Goal: Information Seeking & Learning: Understand process/instructions

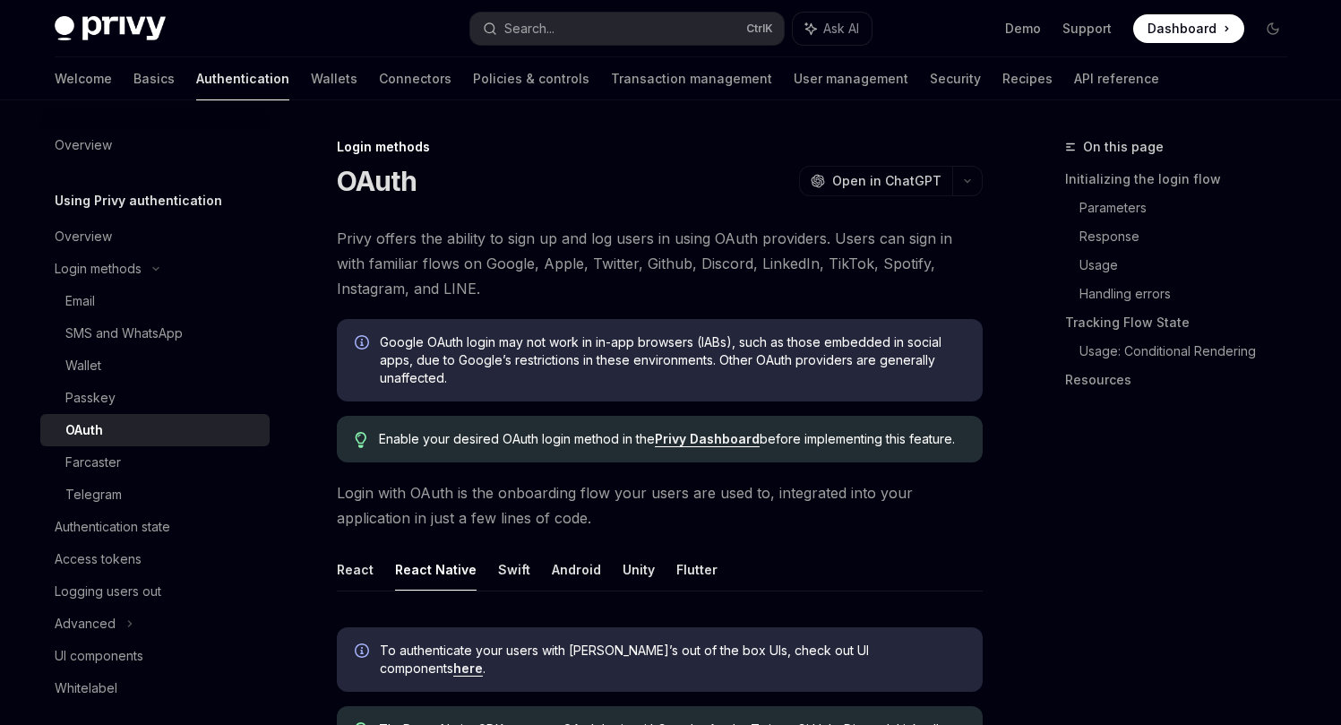
scroll to position [293, 0]
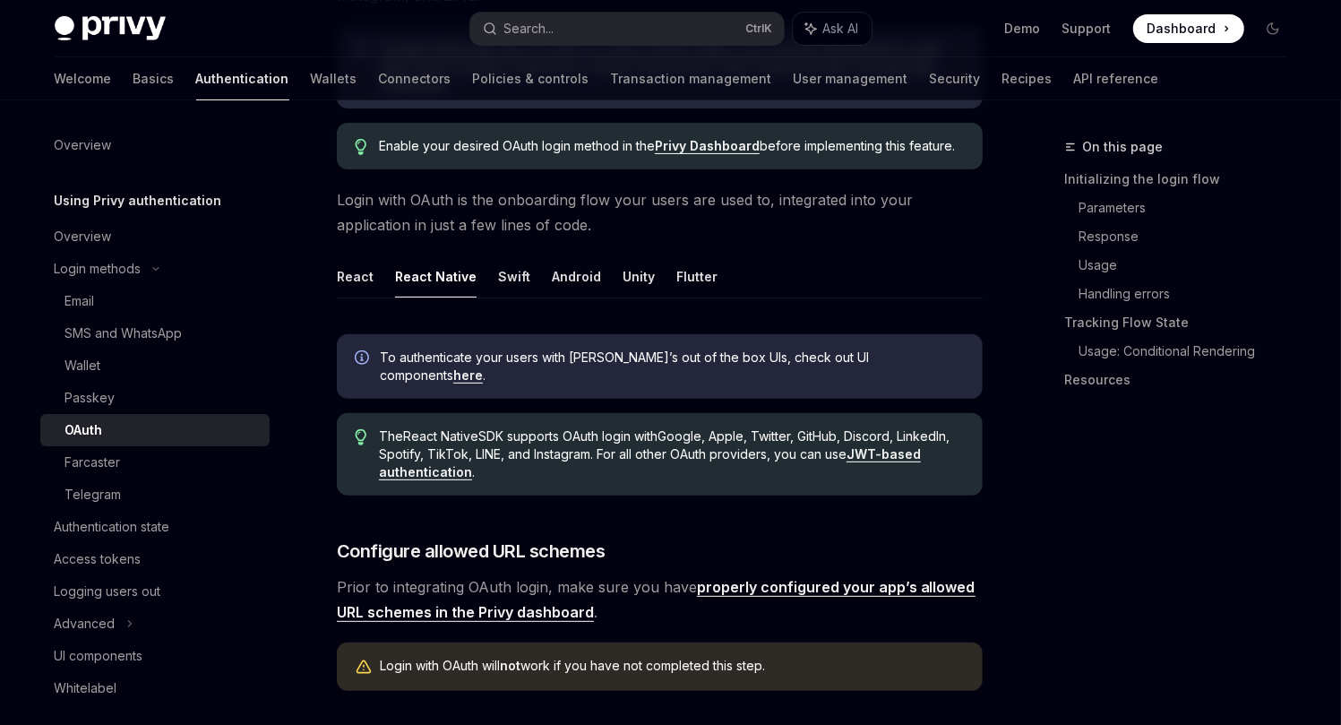
click at [371, 283] on ul "React React Native Swift Android Unity Flutter" at bounding box center [660, 276] width 646 height 43
click at [358, 284] on button "React" at bounding box center [355, 276] width 37 height 42
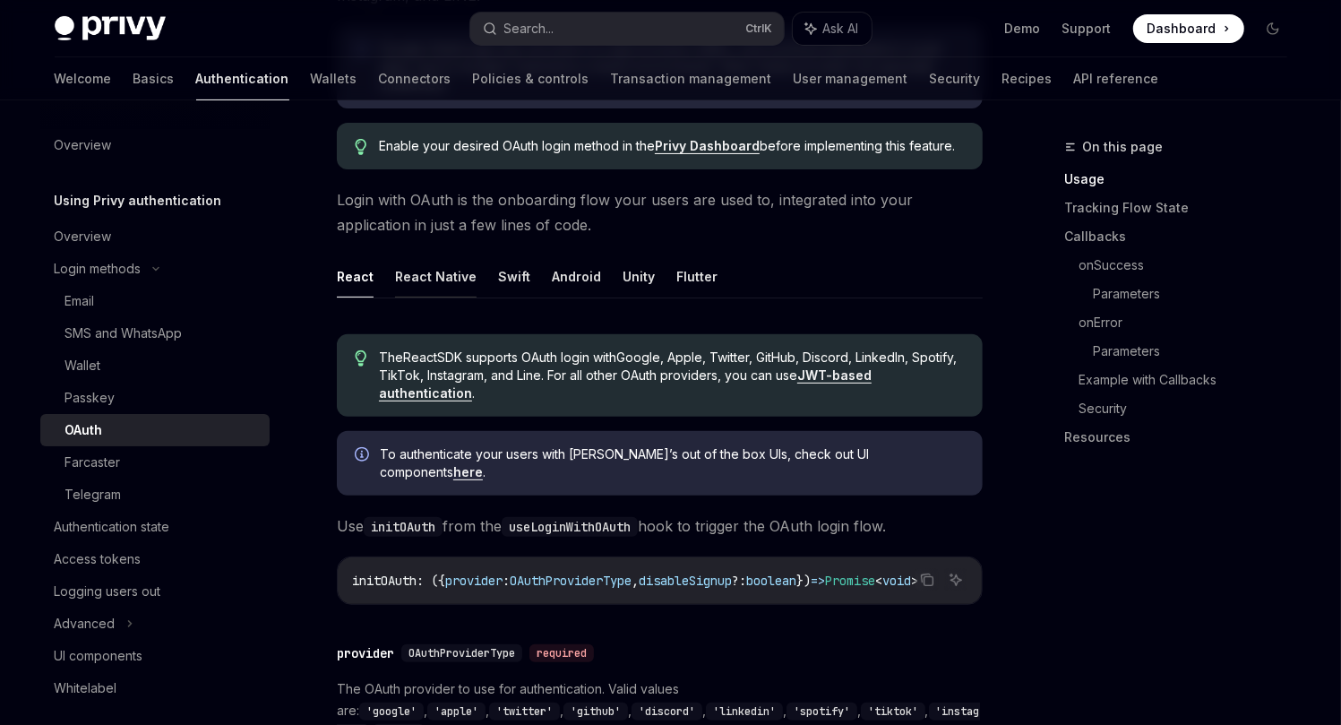
click at [411, 281] on button "React Native" at bounding box center [436, 276] width 82 height 42
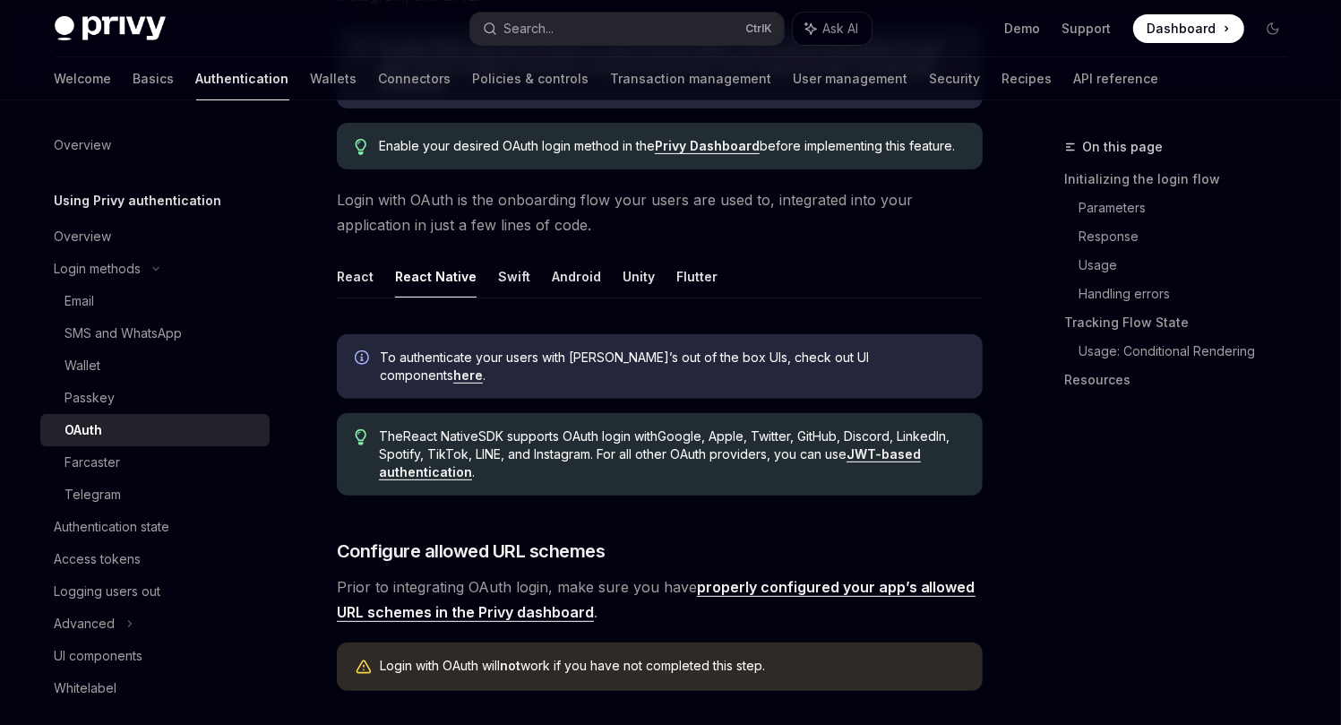
click at [587, 355] on span "To authenticate your users with Privy’s out of the box UIs, check out UI compon…" at bounding box center [672, 367] width 585 height 36
click at [588, 354] on span "To authenticate your users with Privy’s out of the box UIs, check out UI compon…" at bounding box center [672, 367] width 585 height 36
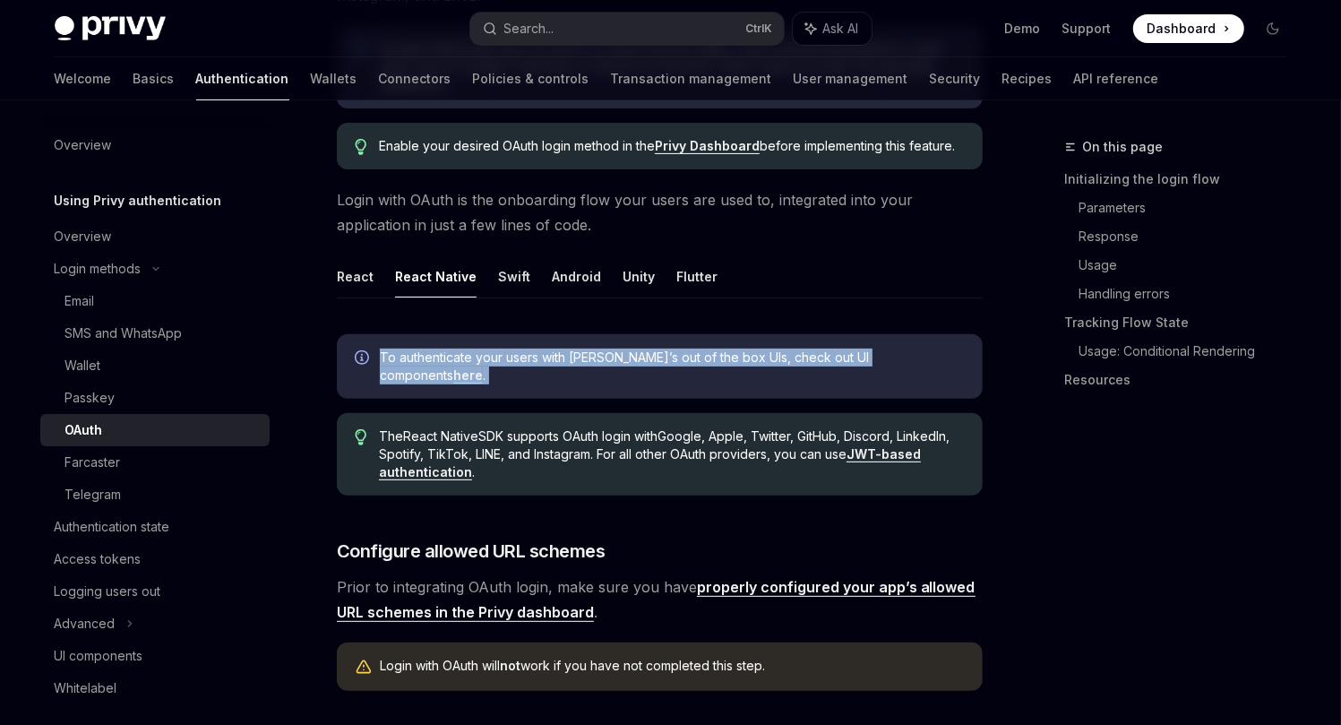
click at [588, 354] on span "To authenticate your users with Privy’s out of the box UIs, check out UI compon…" at bounding box center [672, 367] width 585 height 36
click at [720, 357] on span "To authenticate your users with Privy’s out of the box UIs, check out UI compon…" at bounding box center [672, 367] width 585 height 36
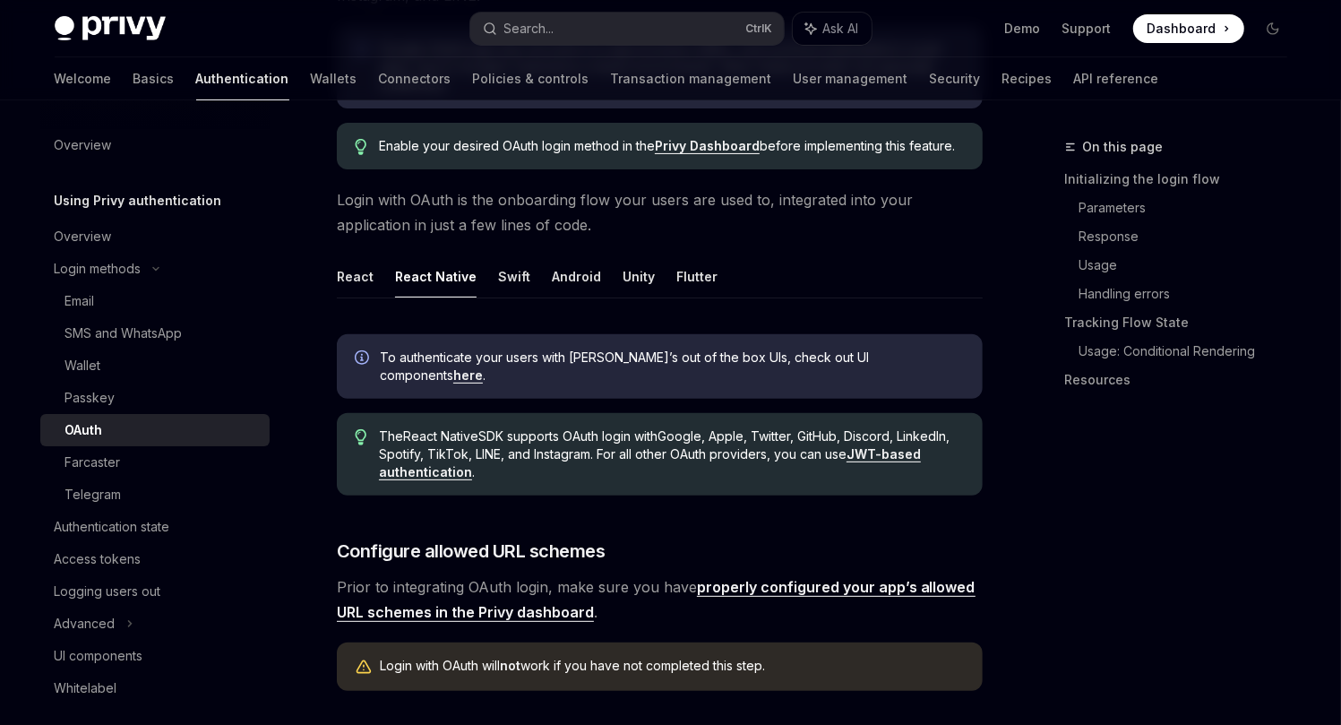
click at [483, 367] on link "here" at bounding box center [468, 375] width 30 height 16
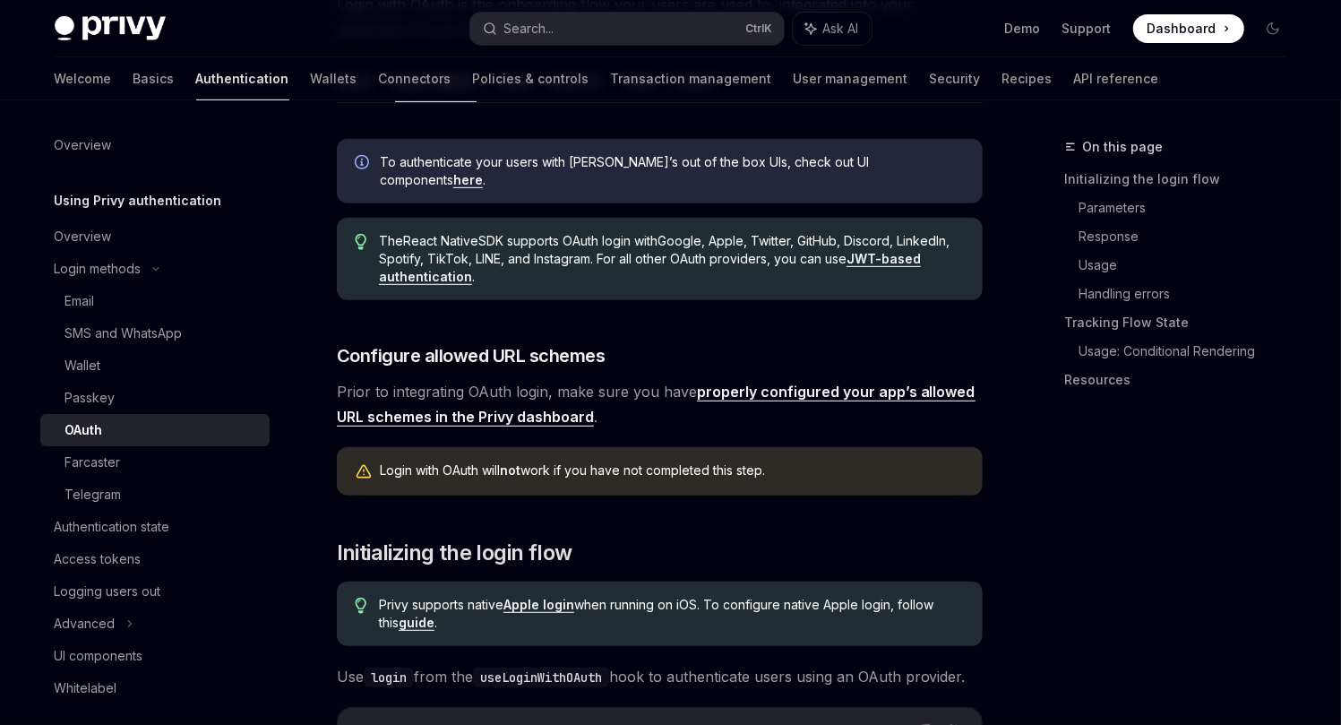
click at [857, 383] on link "properly configured your app’s allowed URL schemes in the Privy dashboard" at bounding box center [656, 405] width 639 height 44
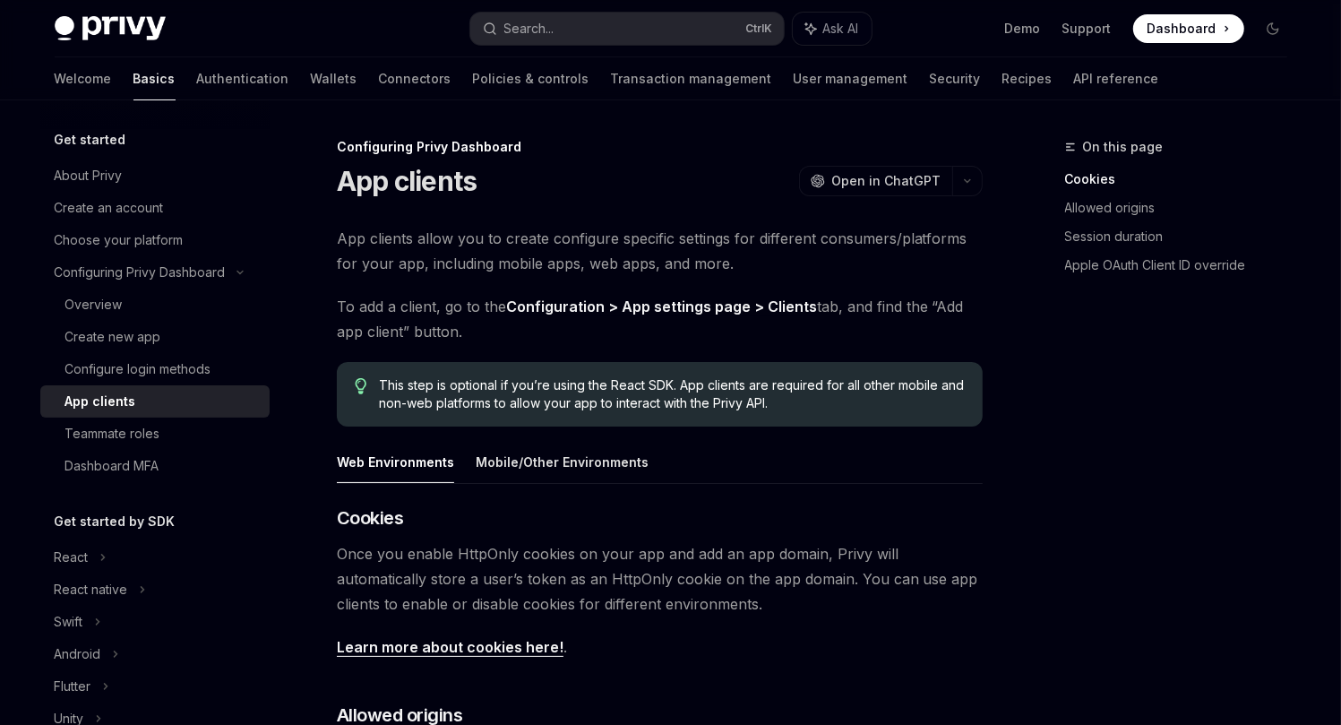
click at [360, 240] on span "App clients allow you to create configure specific settings for different consu…" at bounding box center [660, 251] width 646 height 50
drag, startPoint x: 360, startPoint y: 240, endPoint x: 642, endPoint y: 239, distance: 282.3
click at [642, 239] on span "App clients allow you to create configure specific settings for different consu…" at bounding box center [660, 251] width 646 height 50
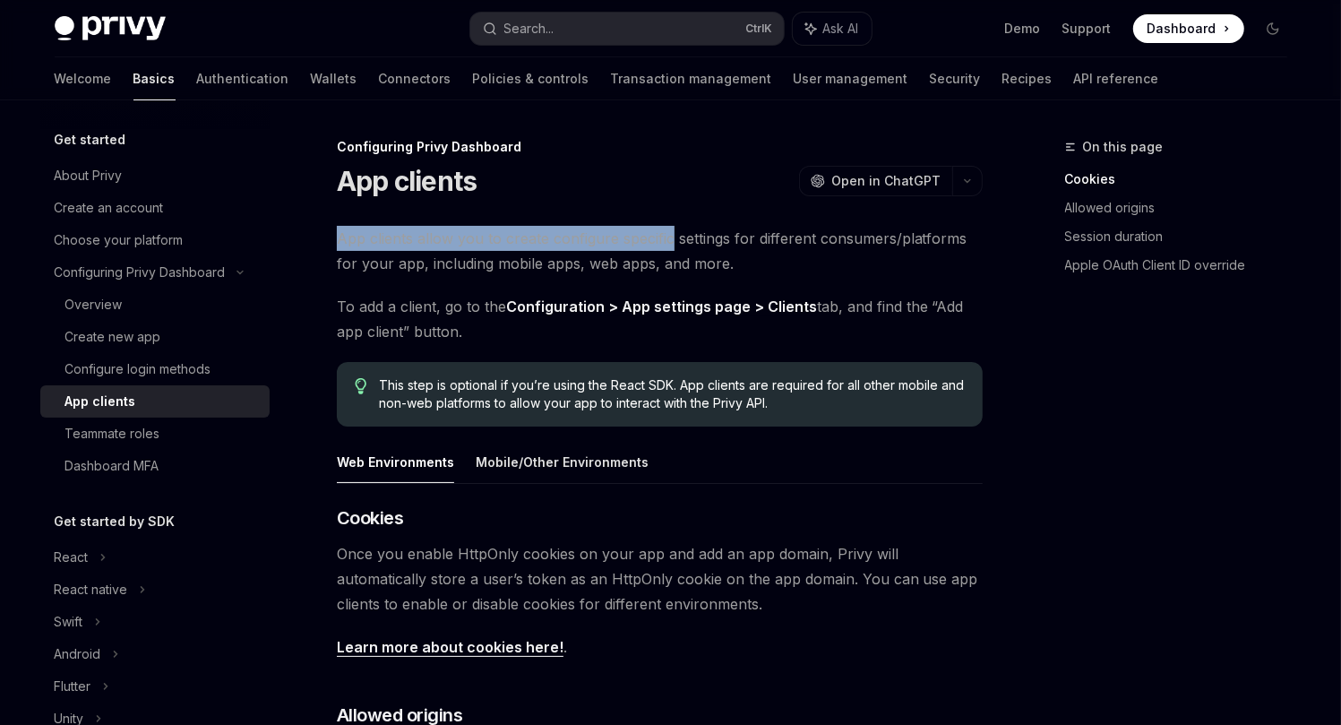
drag, startPoint x: 334, startPoint y: 237, endPoint x: 654, endPoint y: 240, distance: 319.9
click at [654, 240] on span "App clients allow you to create configure specific settings for different consu…" at bounding box center [660, 251] width 646 height 50
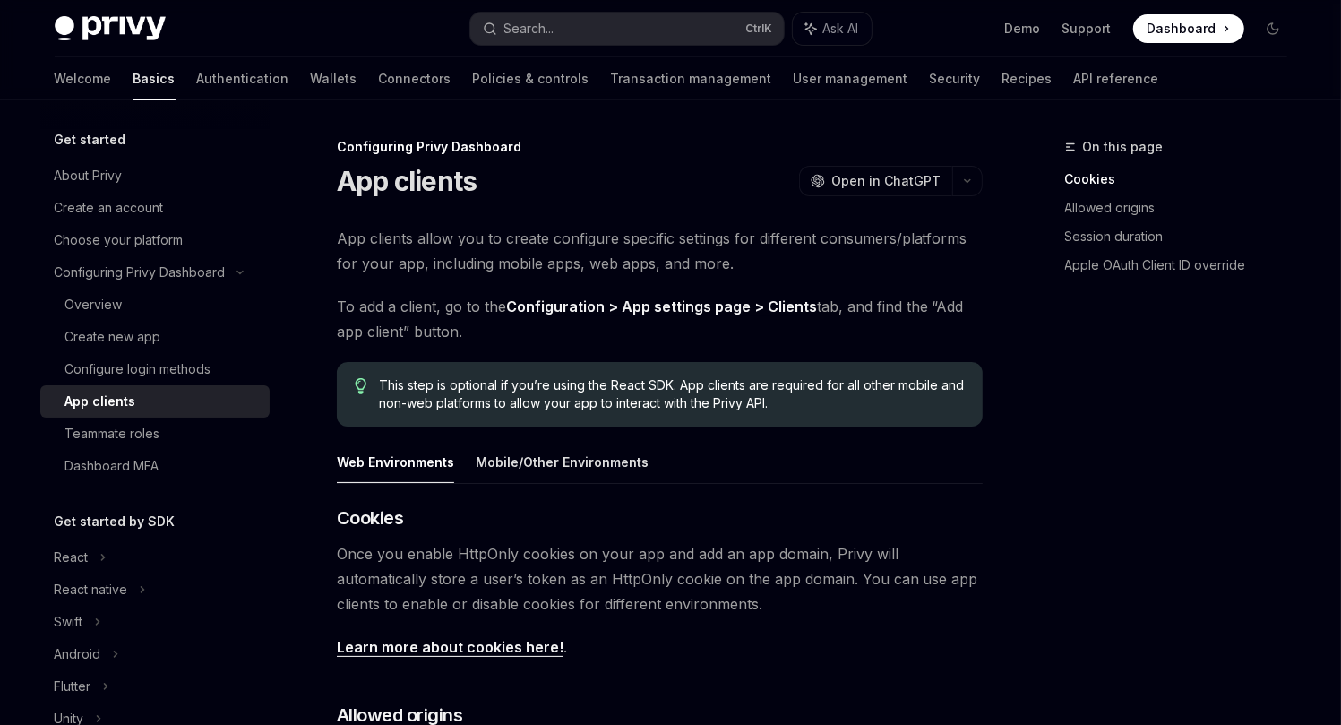
click at [587, 240] on span "App clients allow you to create configure specific settings for different consu…" at bounding box center [660, 251] width 646 height 50
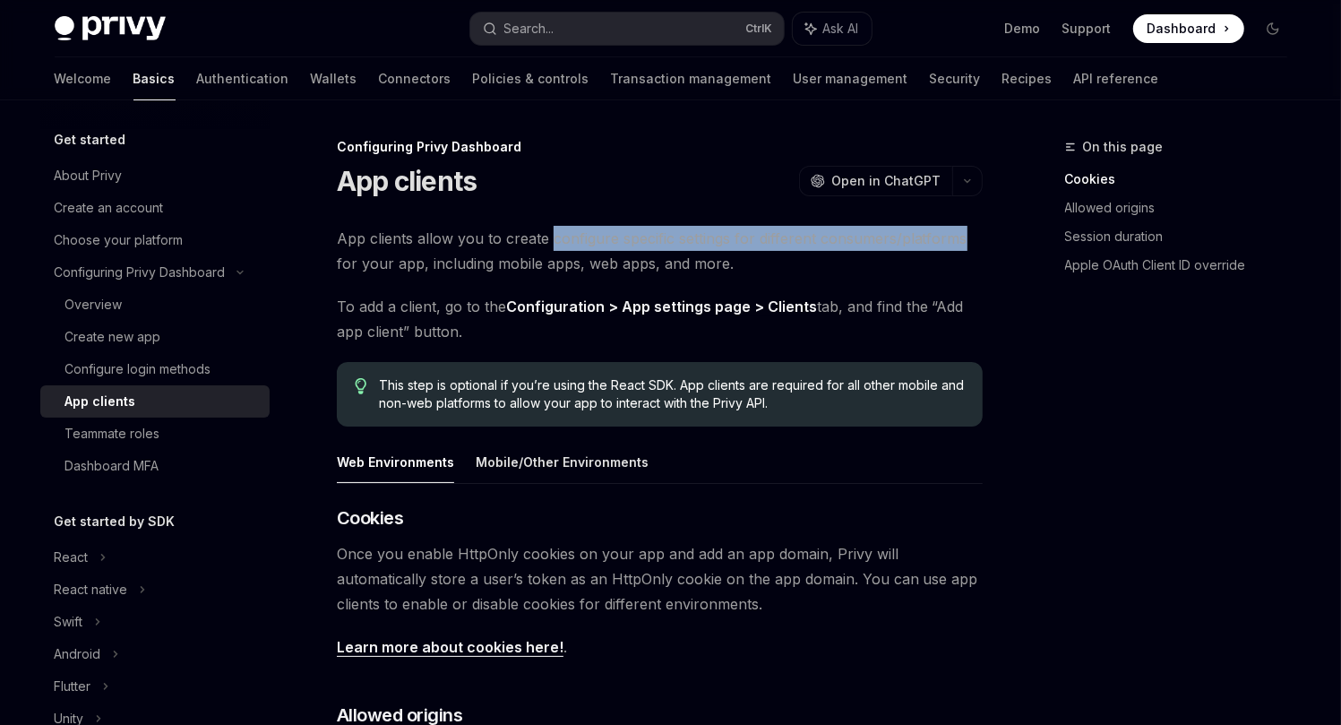
drag, startPoint x: 587, startPoint y: 240, endPoint x: 957, endPoint y: 228, distance: 370.3
click at [957, 228] on span "App clients allow you to create configure specific settings for different consu…" at bounding box center [660, 251] width 646 height 50
click at [958, 228] on span "App clients allow you to create configure specific settings for different consu…" at bounding box center [660, 251] width 646 height 50
drag, startPoint x: 958, startPoint y: 228, endPoint x: 774, endPoint y: 236, distance: 183.8
click at [774, 236] on span "App clients allow you to create configure specific settings for different consu…" at bounding box center [660, 251] width 646 height 50
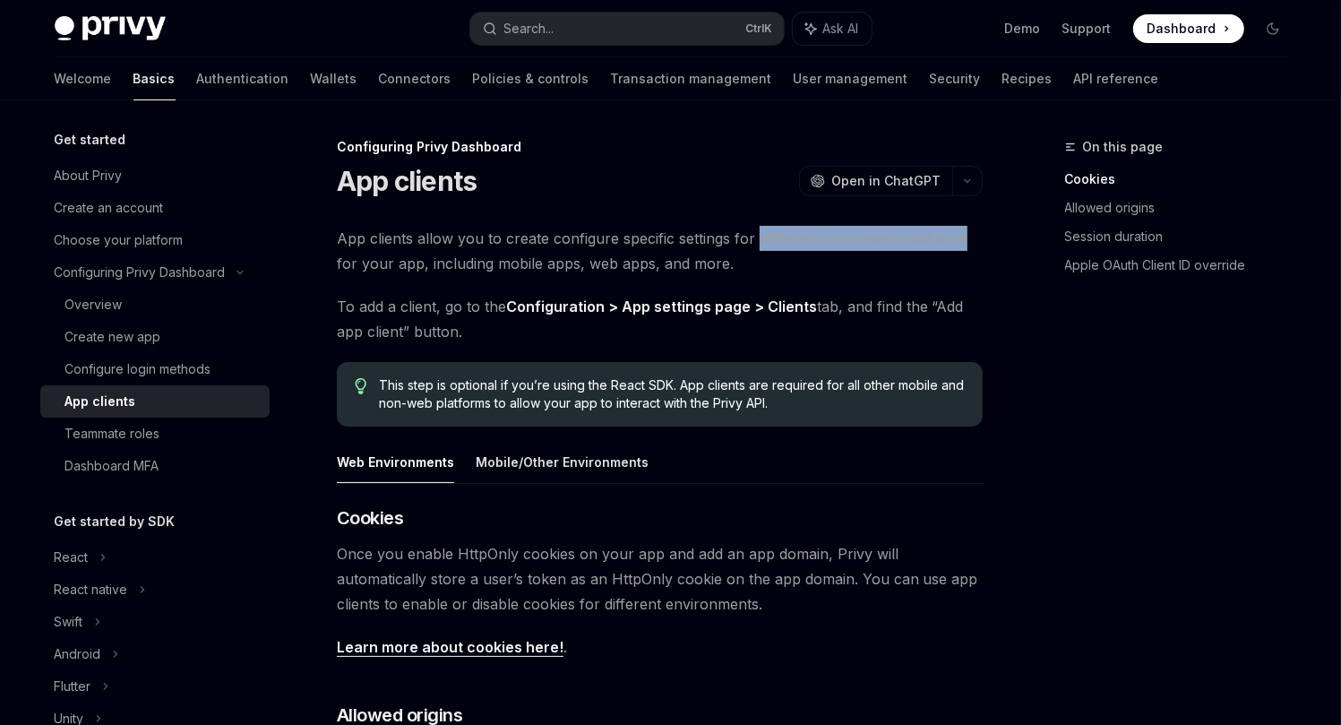
click at [774, 236] on span "App clients allow you to create configure specific settings for different consu…" at bounding box center [660, 251] width 646 height 50
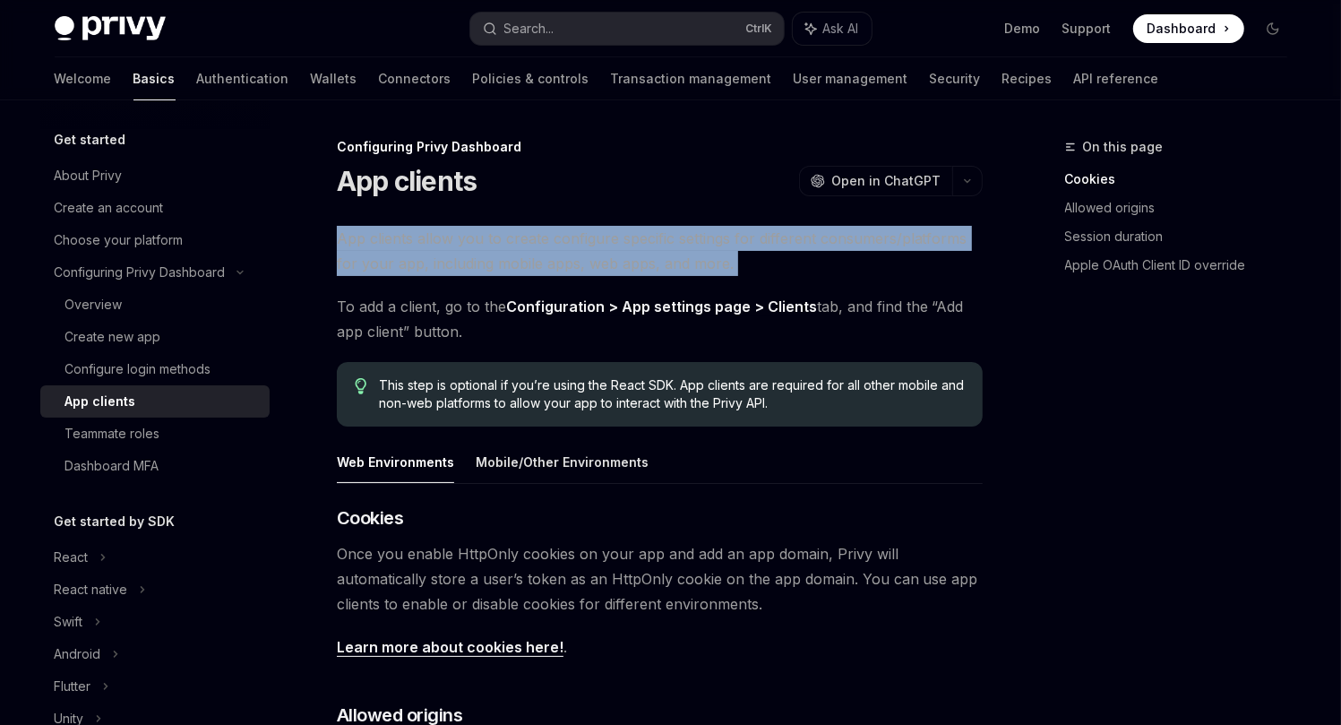
click at [774, 236] on span "App clients allow you to create configure specific settings for different consu…" at bounding box center [660, 251] width 646 height 50
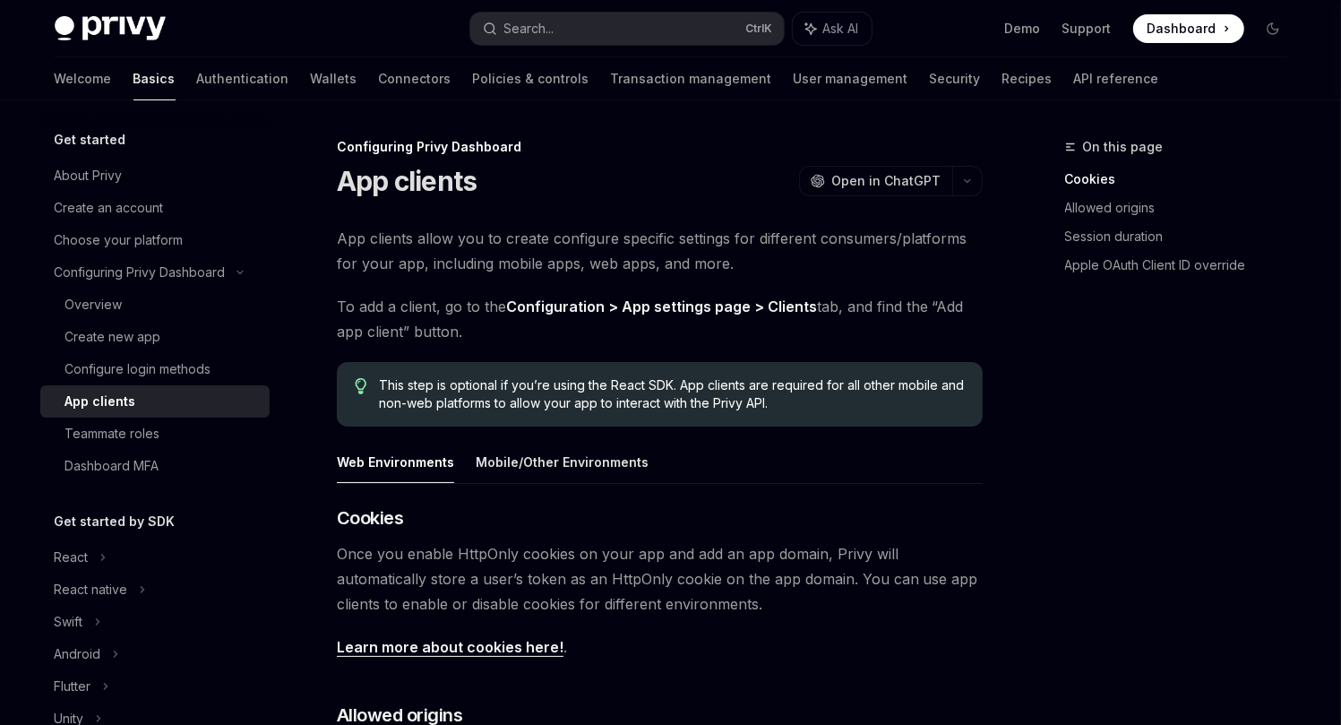
click at [339, 239] on span "App clients allow you to create configure specific settings for different consu…" at bounding box center [660, 251] width 646 height 50
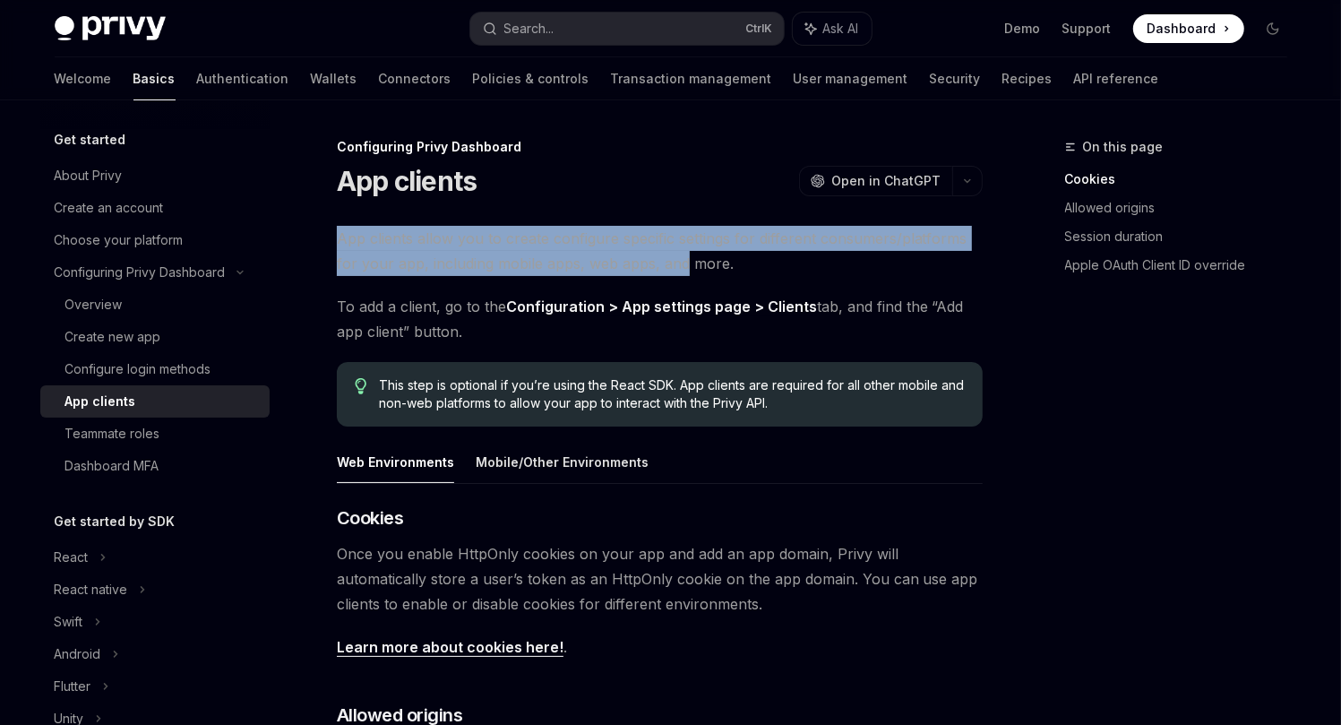
drag, startPoint x: 339, startPoint y: 239, endPoint x: 687, endPoint y: 255, distance: 348.9
click at [681, 254] on span "App clients allow you to create configure specific settings for different consu…" at bounding box center [660, 251] width 646 height 50
click at [692, 255] on span "App clients allow you to create configure specific settings for different consu…" at bounding box center [660, 251] width 646 height 50
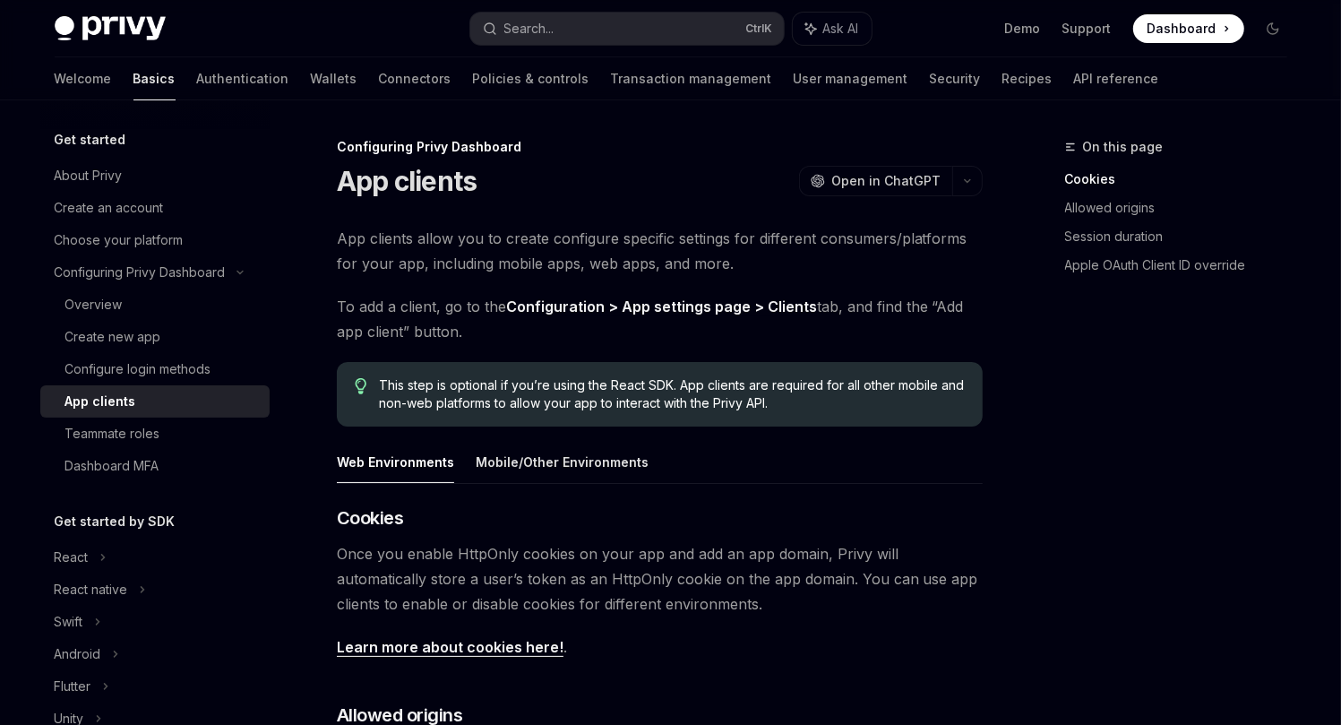
click at [695, 255] on span "App clients allow you to create configure specific settings for different consu…" at bounding box center [660, 251] width 646 height 50
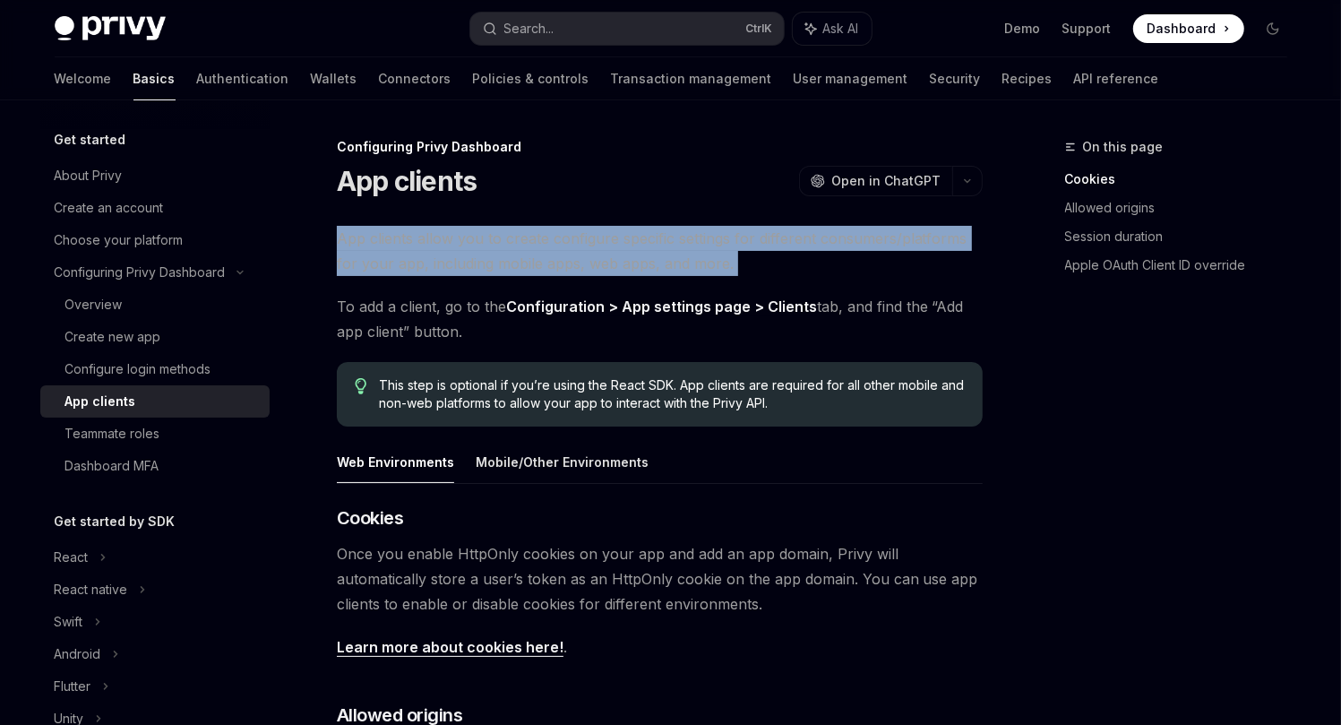
click at [695, 255] on span "App clients allow you to create configure specific settings for different consu…" at bounding box center [660, 251] width 646 height 50
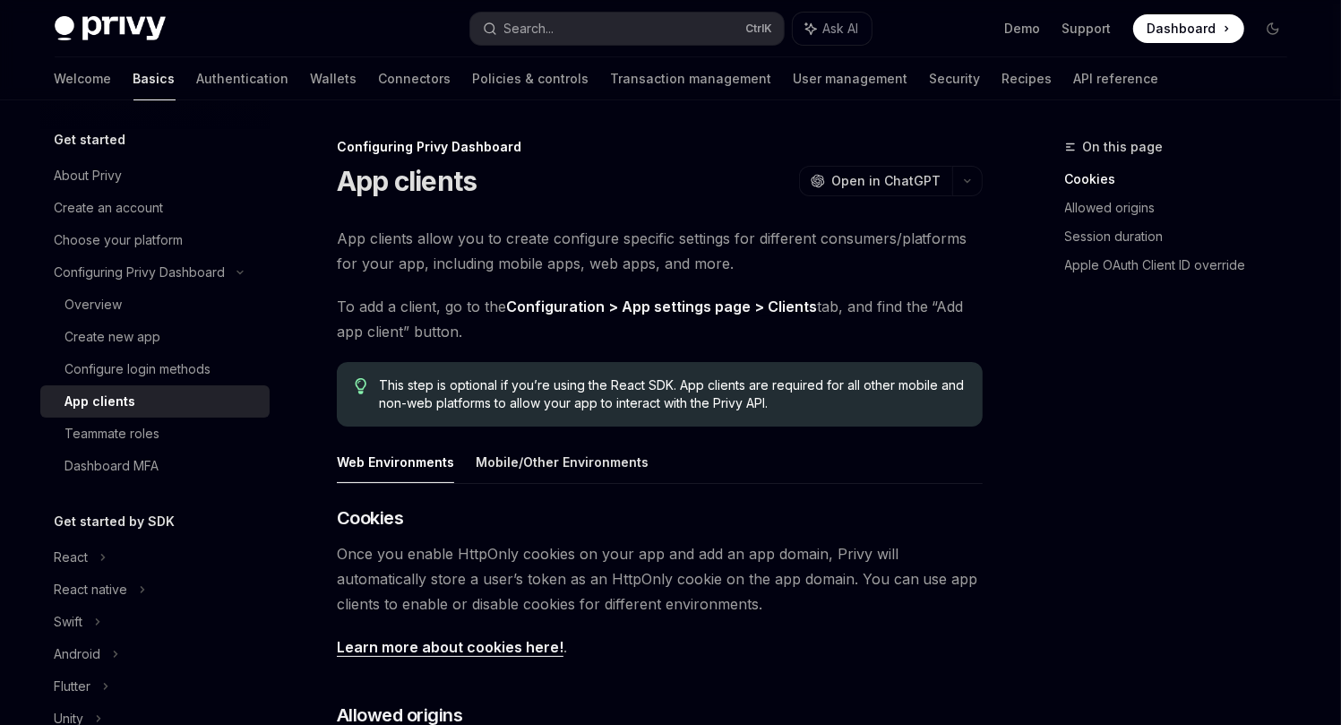
click at [519, 308] on link "Configuration > App settings page > Clients" at bounding box center [661, 306] width 311 height 19
click at [412, 328] on span "To add a client, go to the Configuration > App settings page > Clients tab, and…" at bounding box center [660, 319] width 646 height 50
drag, startPoint x: 412, startPoint y: 328, endPoint x: 349, endPoint y: 332, distance: 62.8
click at [349, 332] on span "To add a client, go to the Configuration > App settings page > Clients tab, and…" at bounding box center [660, 319] width 646 height 50
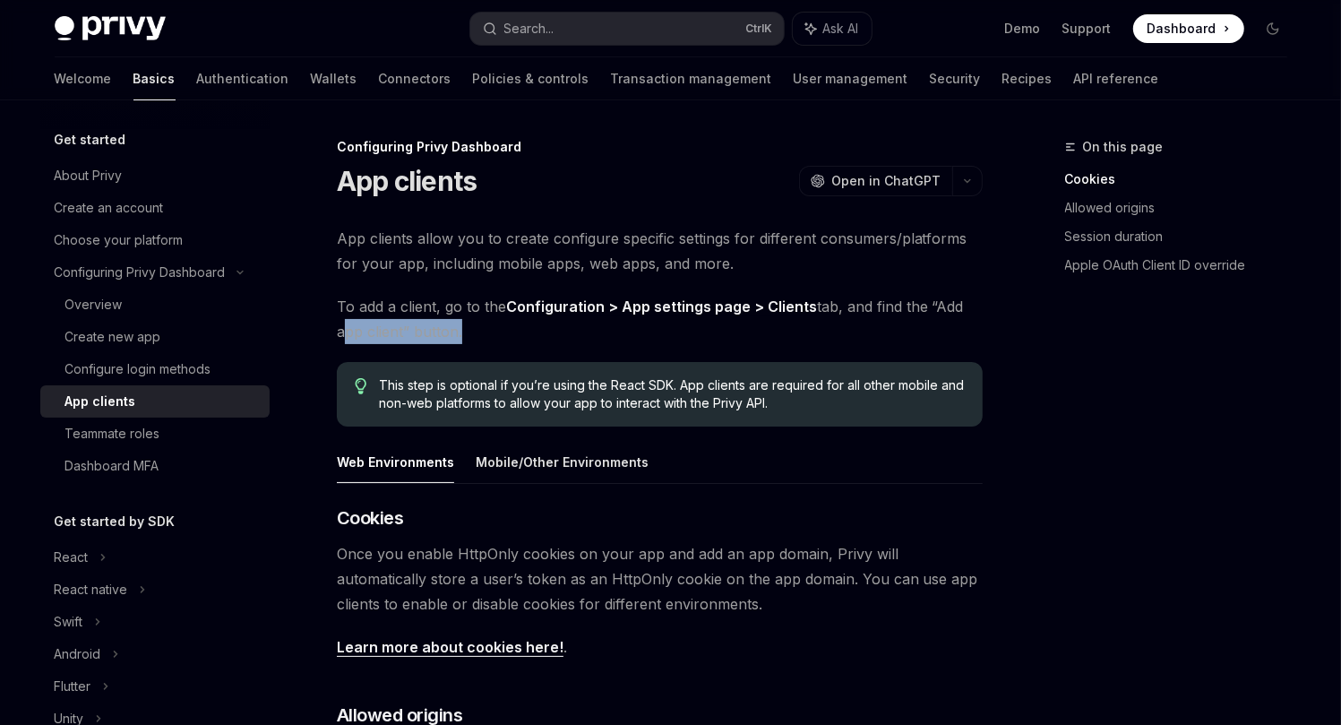
drag, startPoint x: 349, startPoint y: 332, endPoint x: 416, endPoint y: 333, distance: 66.3
click at [416, 333] on span "To add a client, go to the Configuration > App settings page > Clients tab, and…" at bounding box center [660, 319] width 646 height 50
click at [605, 450] on button "Mobile/Other Environments" at bounding box center [562, 462] width 173 height 42
type textarea "*"
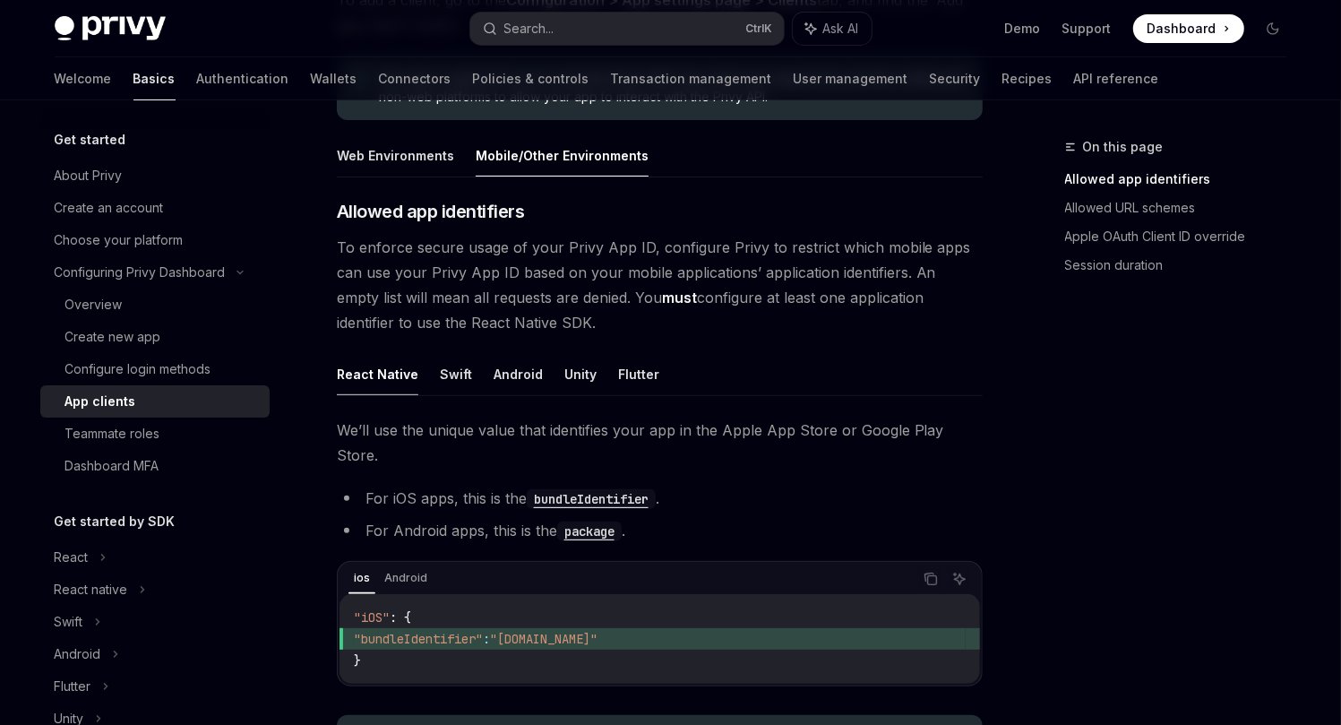
scroll to position [391, 0]
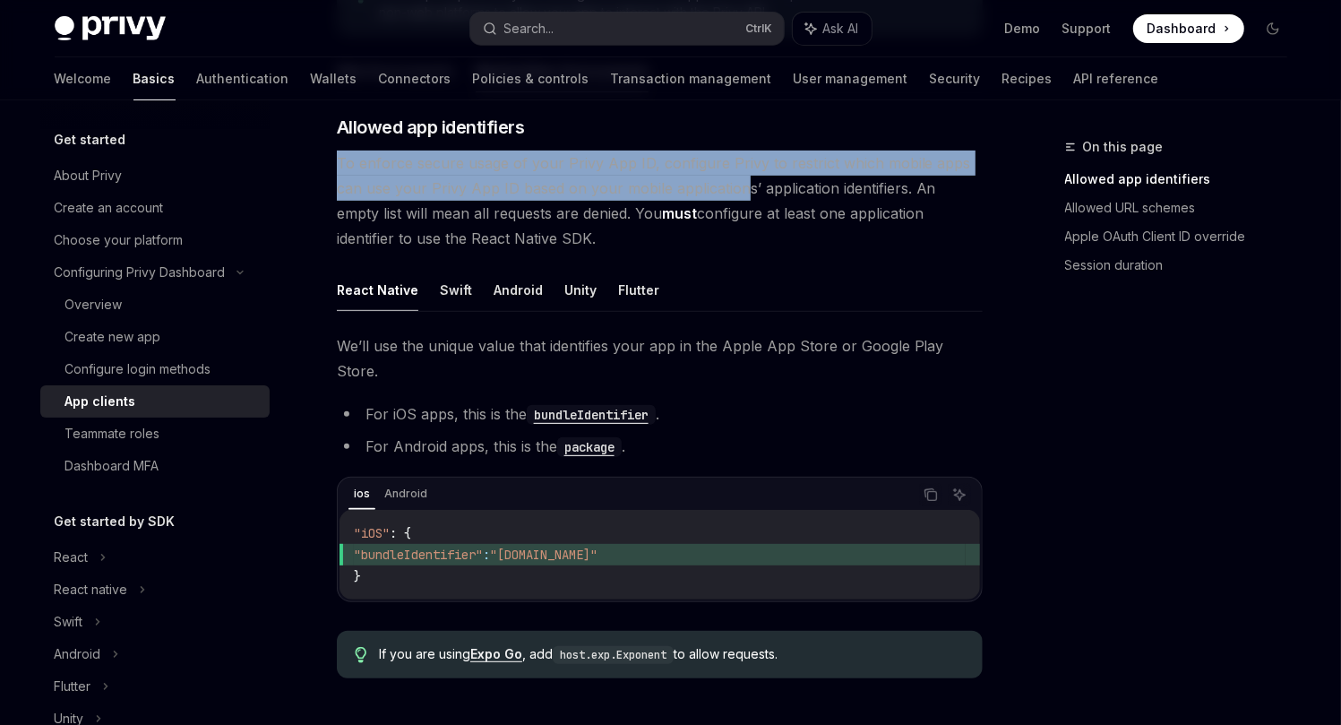
drag, startPoint x: 330, startPoint y: 166, endPoint x: 739, endPoint y: 177, distance: 409.6
click at [739, 177] on span "To enforce secure usage of your Privy App ID, configure Privy to restrict which…" at bounding box center [660, 201] width 646 height 100
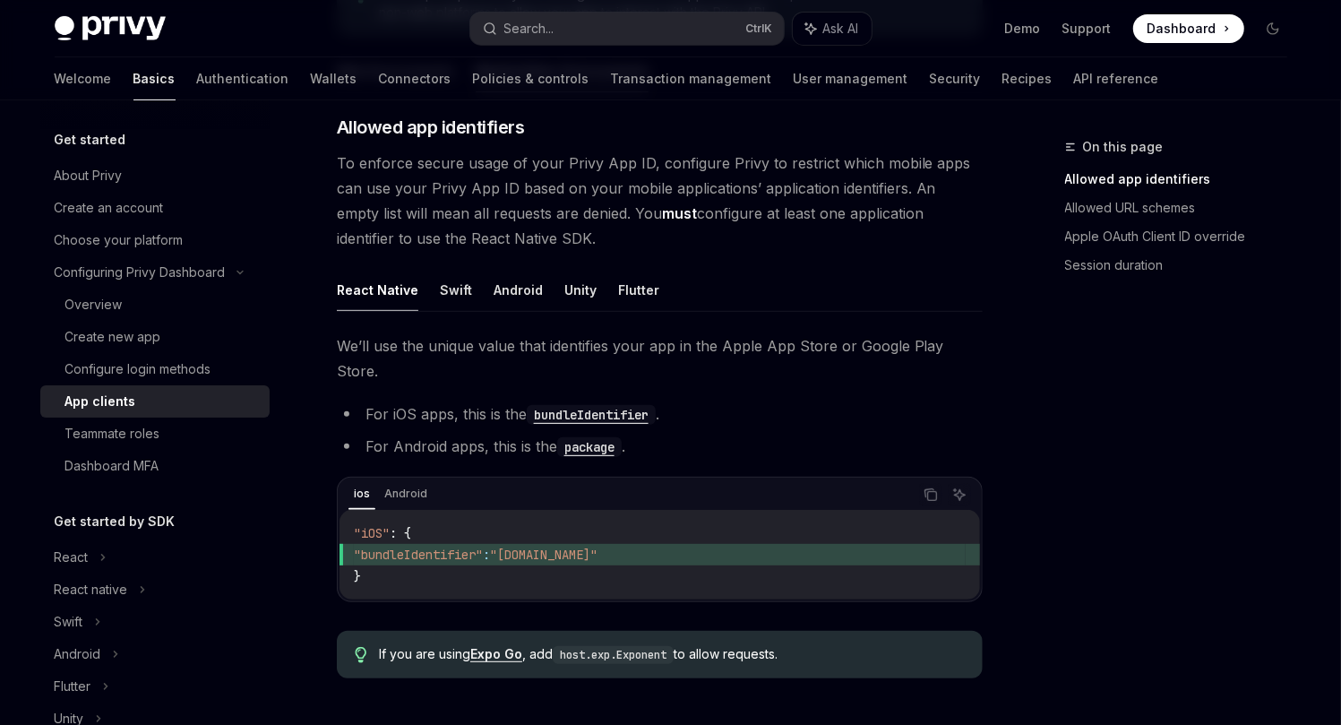
click at [650, 165] on span "To enforce secure usage of your Privy App ID, configure Privy to restrict which…" at bounding box center [660, 201] width 646 height 100
drag, startPoint x: 650, startPoint y: 165, endPoint x: 795, endPoint y: 159, distance: 145.3
click at [795, 159] on span "To enforce secure usage of your Privy App ID, configure Privy to restrict which…" at bounding box center [660, 201] width 646 height 100
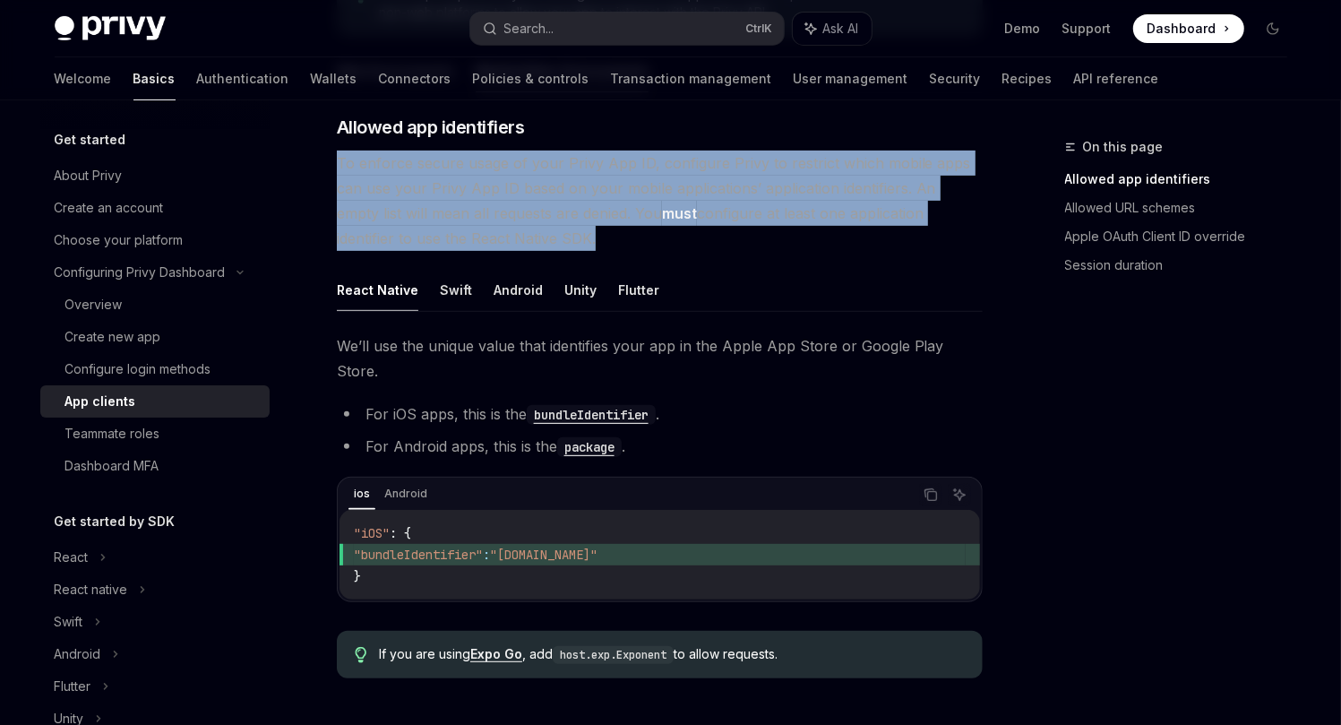
drag, startPoint x: 795, startPoint y: 159, endPoint x: 915, endPoint y: 159, distance: 120.1
click at [915, 159] on span "To enforce secure usage of your Privy App ID, configure Privy to restrict which…" at bounding box center [660, 201] width 646 height 100
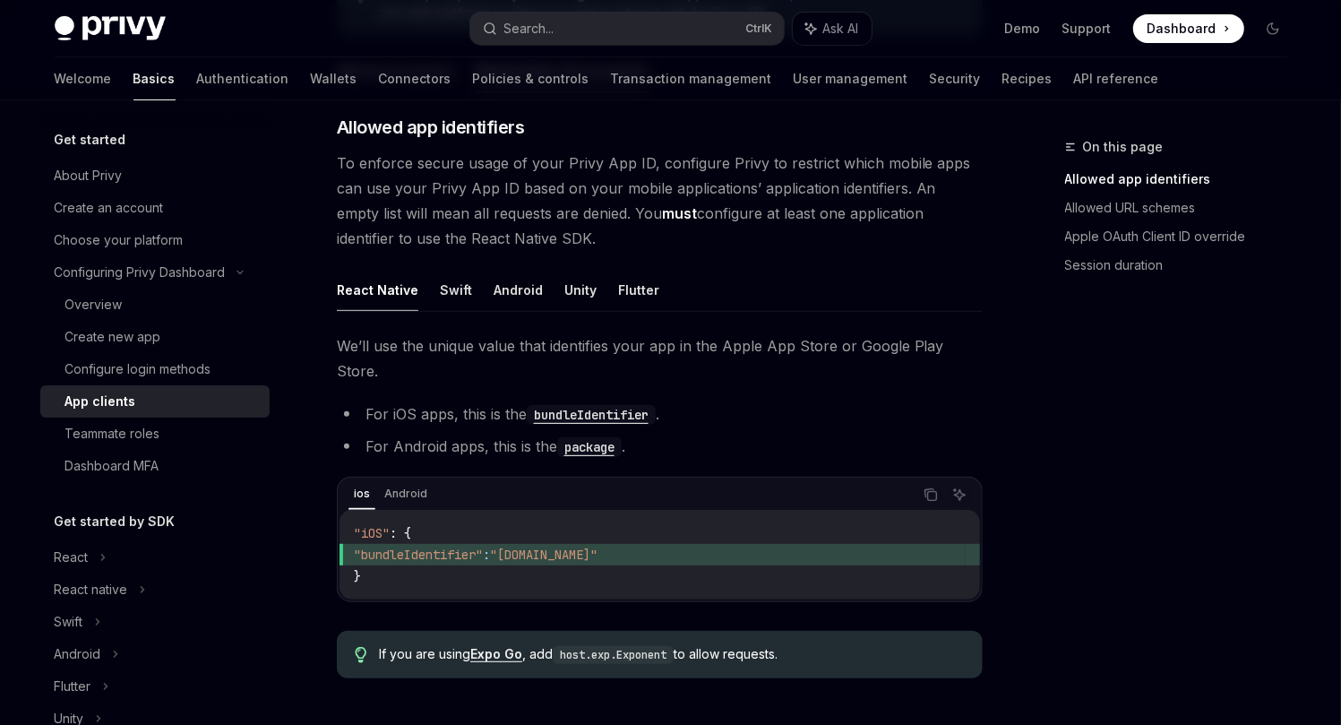
click at [564, 212] on span "To enforce secure usage of your Privy App ID, configure Privy to restrict which…" at bounding box center [660, 201] width 646 height 100
click at [819, 203] on span "To enforce secure usage of your Privy App ID, configure Privy to restrict which…" at bounding box center [660, 201] width 646 height 100
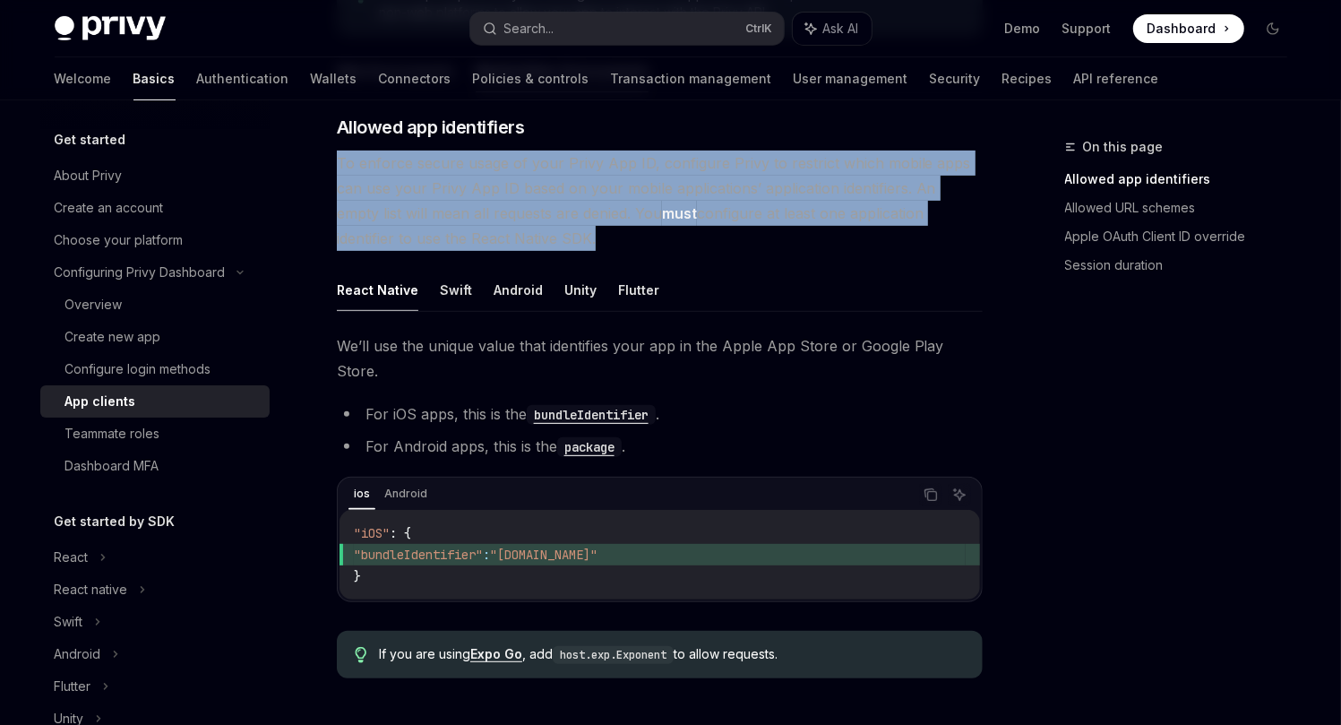
click at [819, 203] on span "To enforce secure usage of your Privy App ID, configure Privy to restrict which…" at bounding box center [660, 201] width 646 height 100
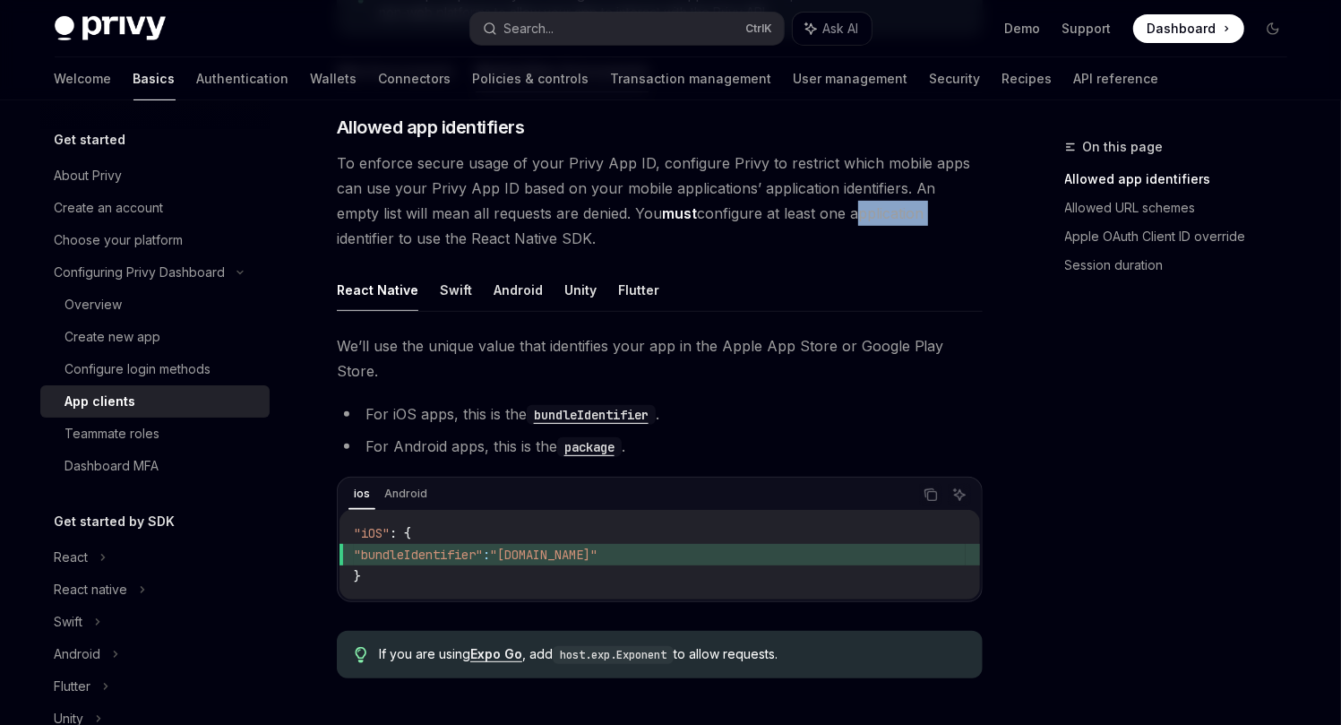
click at [819, 203] on span "To enforce secure usage of your Privy App ID, configure Privy to restrict which…" at bounding box center [660, 201] width 646 height 100
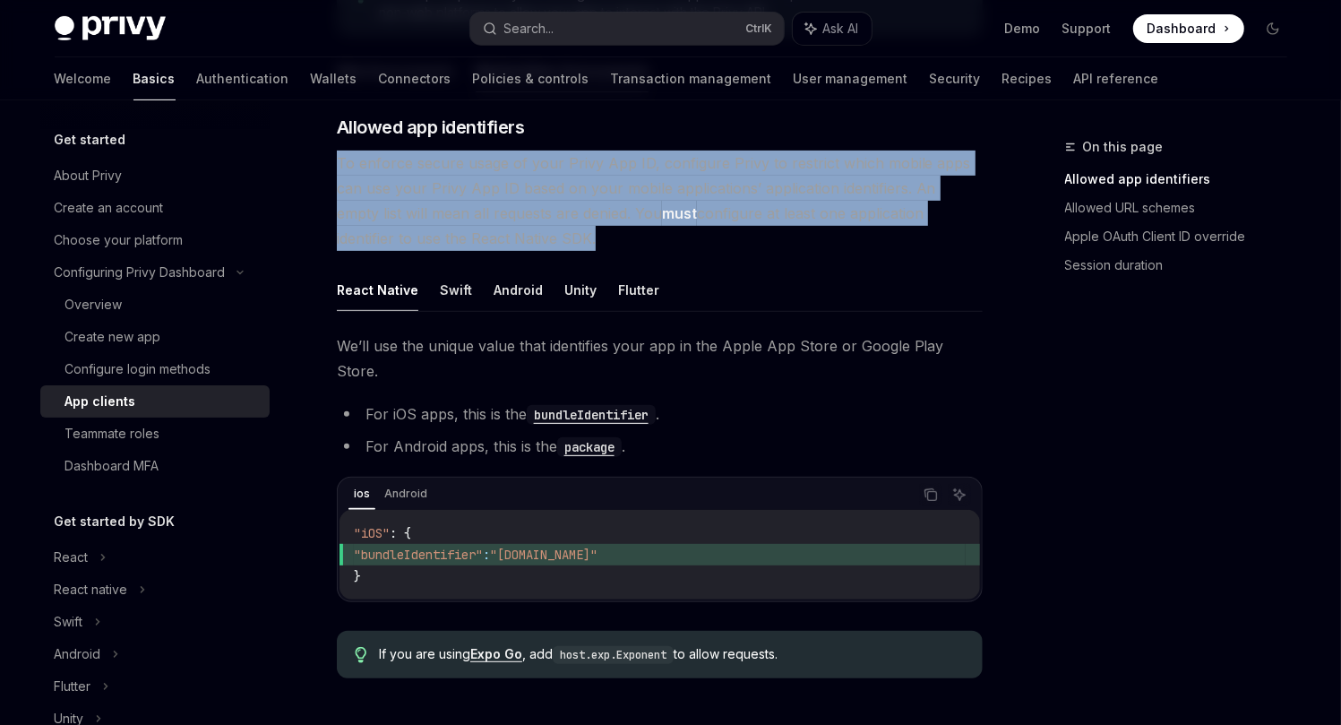
click at [819, 203] on span "To enforce secure usage of your Privy App ID, configure Privy to restrict which…" at bounding box center [660, 201] width 646 height 100
drag, startPoint x: 332, startPoint y: 164, endPoint x: 953, endPoint y: 244, distance: 626.9
click at [953, 243] on span "To enforce secure usage of your Privy App ID, configure Privy to restrict which…" at bounding box center [660, 201] width 646 height 100
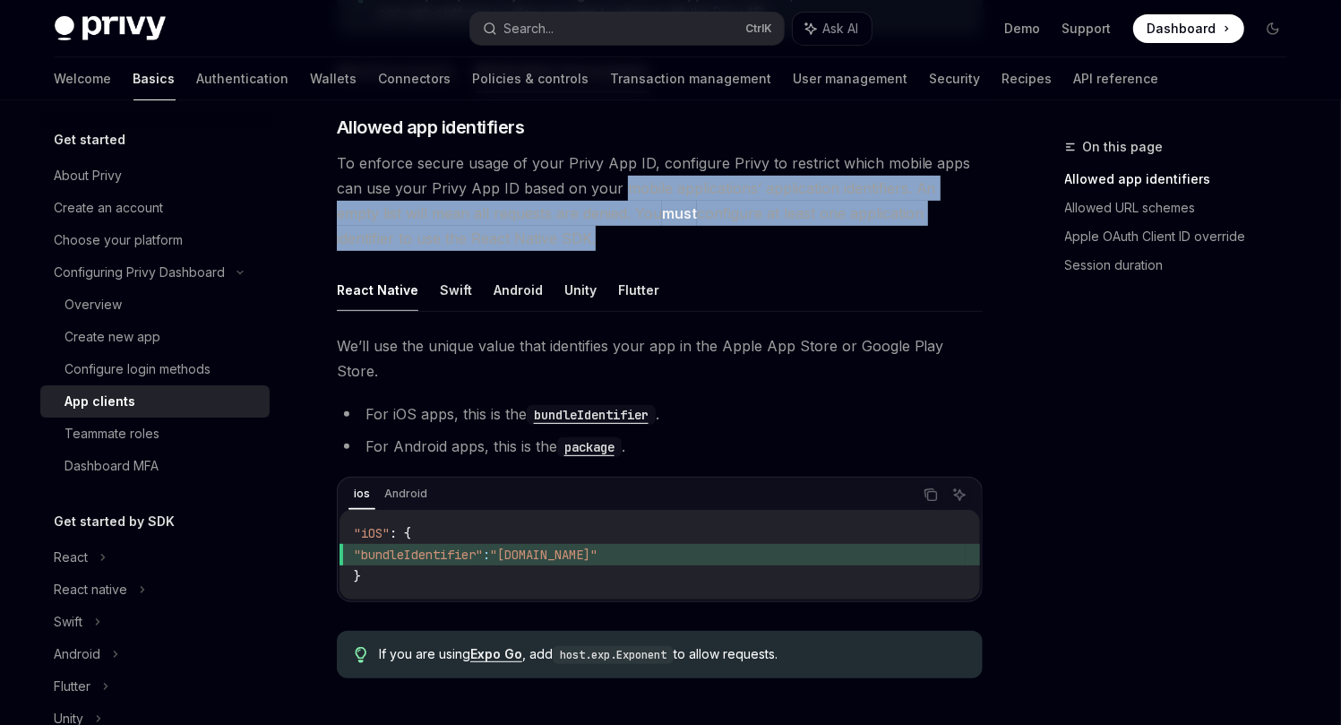
drag, startPoint x: 953, startPoint y: 243, endPoint x: 638, endPoint y: 192, distance: 319.5
click at [638, 192] on span "To enforce secure usage of your Privy App ID, configure Privy to restrict which…" at bounding box center [660, 201] width 646 height 100
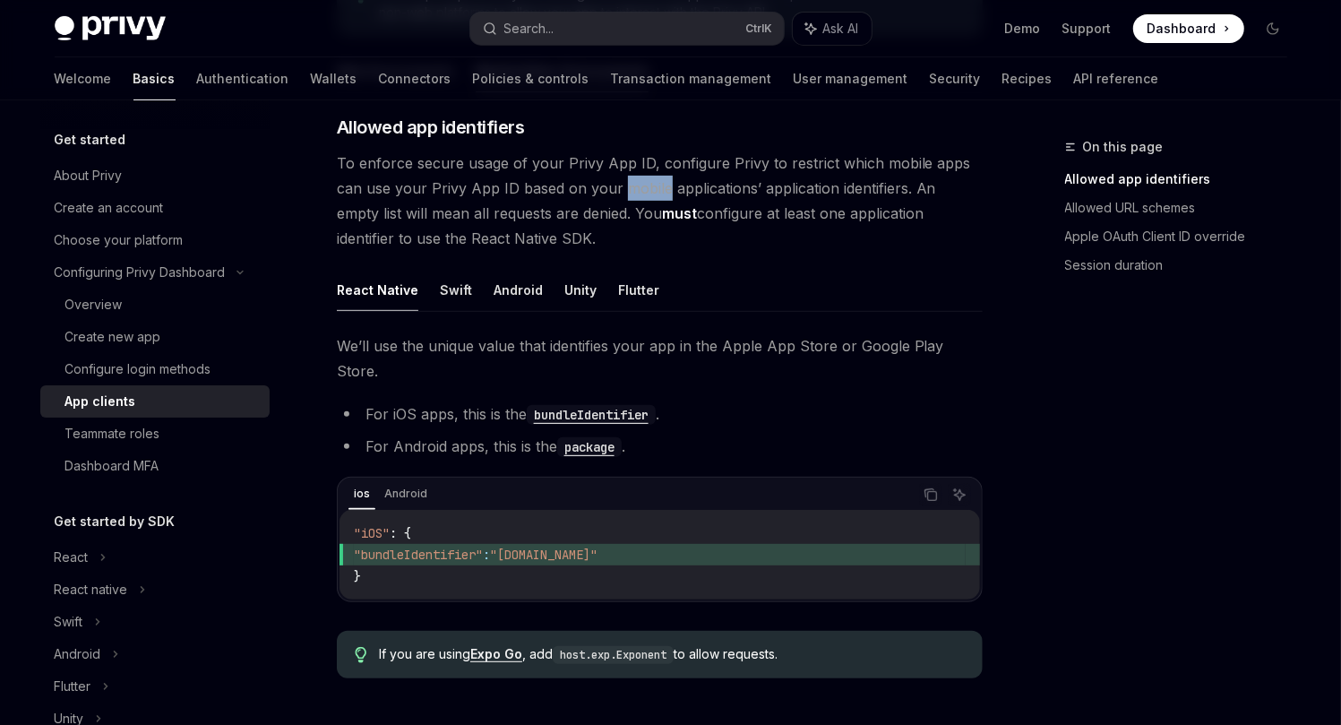
click at [637, 194] on span "To enforce secure usage of your Privy App ID, configure Privy to restrict which…" at bounding box center [660, 201] width 646 height 100
click at [681, 212] on span "To enforce secure usage of your Privy App ID, configure Privy to restrict which…" at bounding box center [660, 201] width 646 height 100
click at [680, 212] on span "To enforce secure usage of your Privy App ID, configure Privy to restrict which…" at bounding box center [660, 201] width 646 height 100
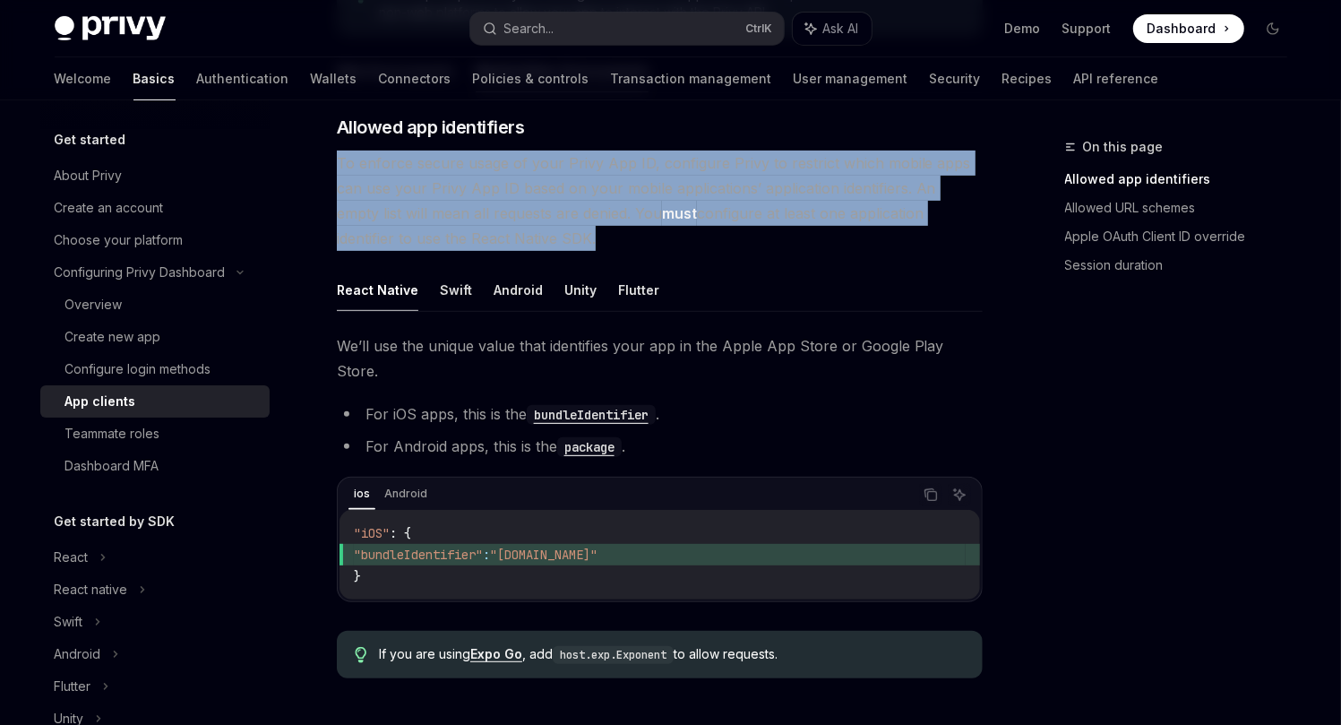
click at [680, 212] on span "To enforce secure usage of your Privy App ID, configure Privy to restrict which…" at bounding box center [660, 201] width 646 height 100
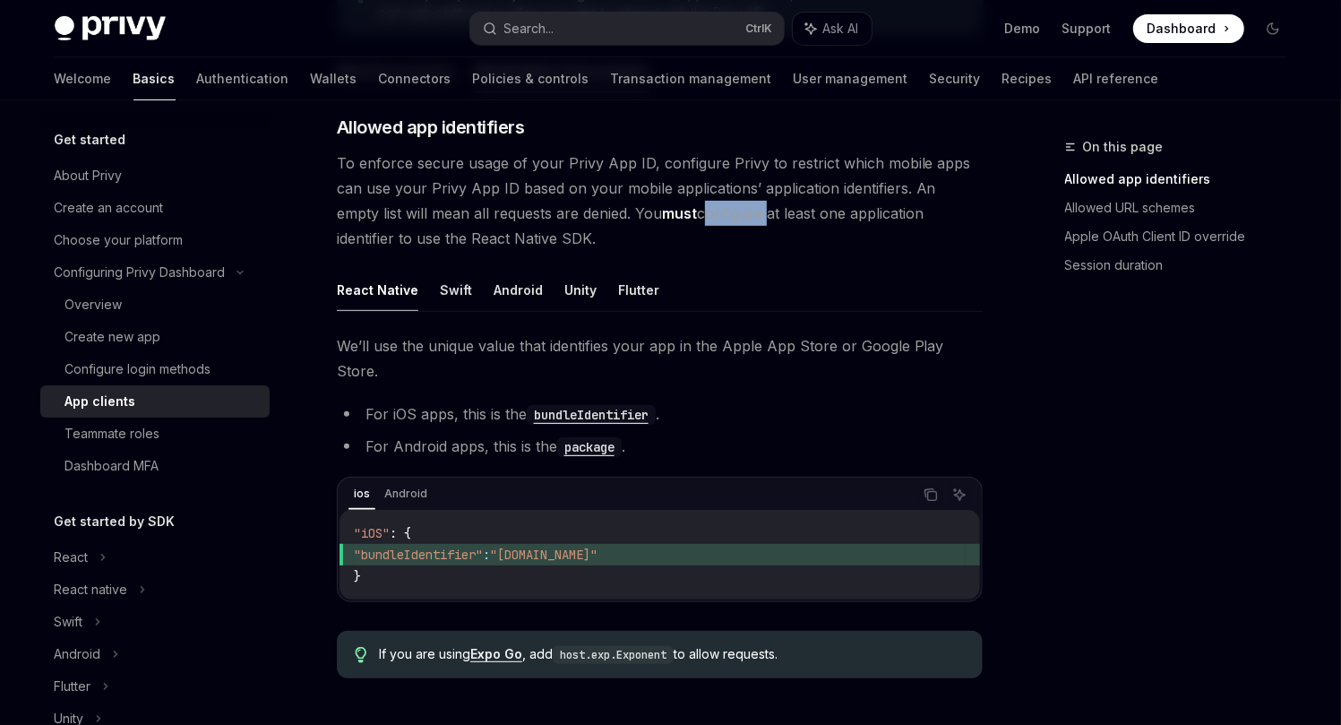
click at [680, 212] on span "To enforce secure usage of your Privy App ID, configure Privy to restrict which…" at bounding box center [660, 201] width 646 height 100
click at [670, 198] on span "To enforce secure usage of your Privy App ID, configure Privy to restrict which…" at bounding box center [660, 201] width 646 height 100
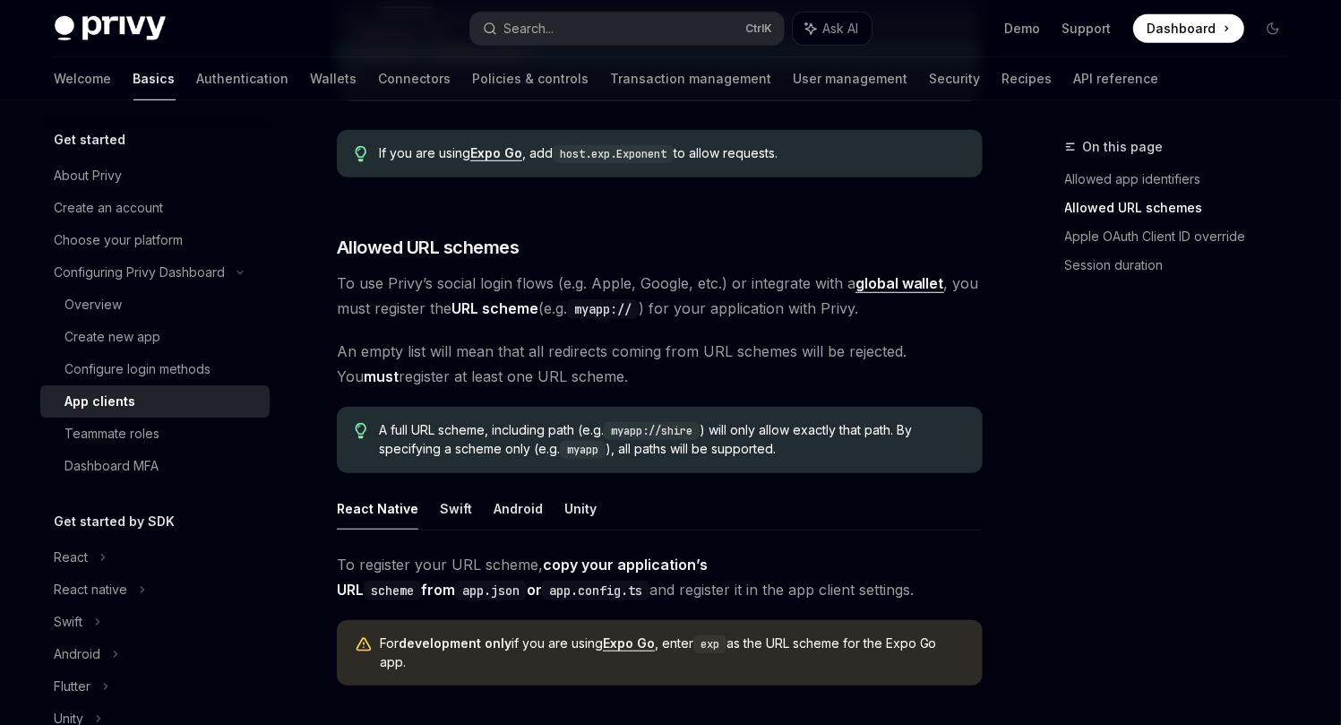
scroll to position [977, 0]
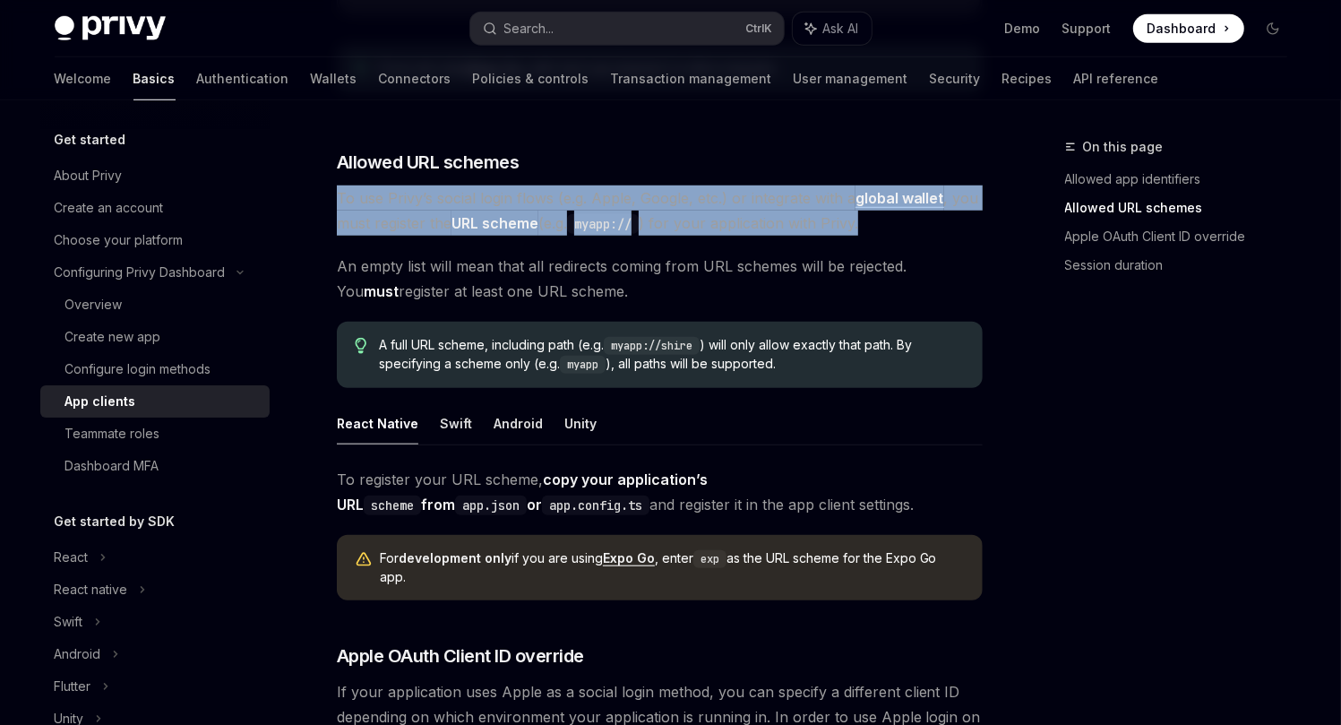
drag, startPoint x: 338, startPoint y: 177, endPoint x: 970, endPoint y: 198, distance: 632.9
click at [970, 198] on span "To use Privy’s social login flows (e.g. Apple, Google, etc.) or integrate with …" at bounding box center [660, 210] width 646 height 50
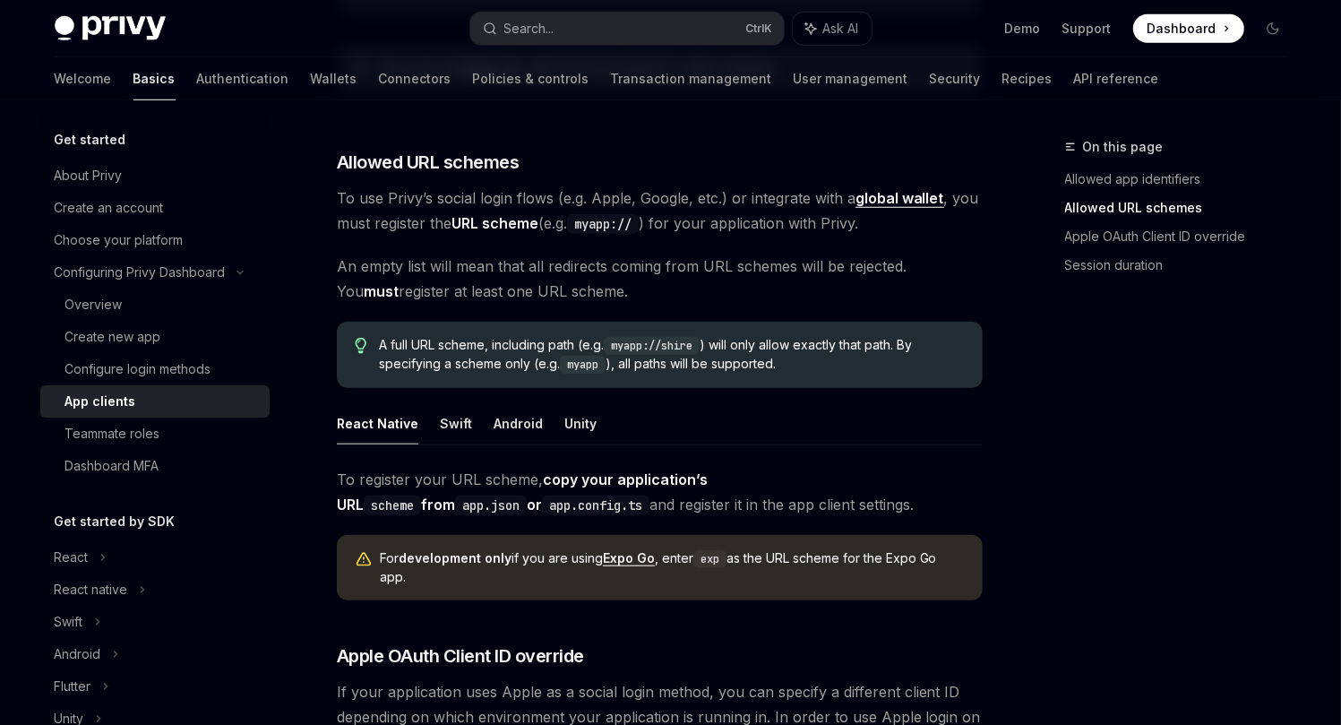
click at [680, 337] on code "myapp://shire" at bounding box center [652, 346] width 96 height 18
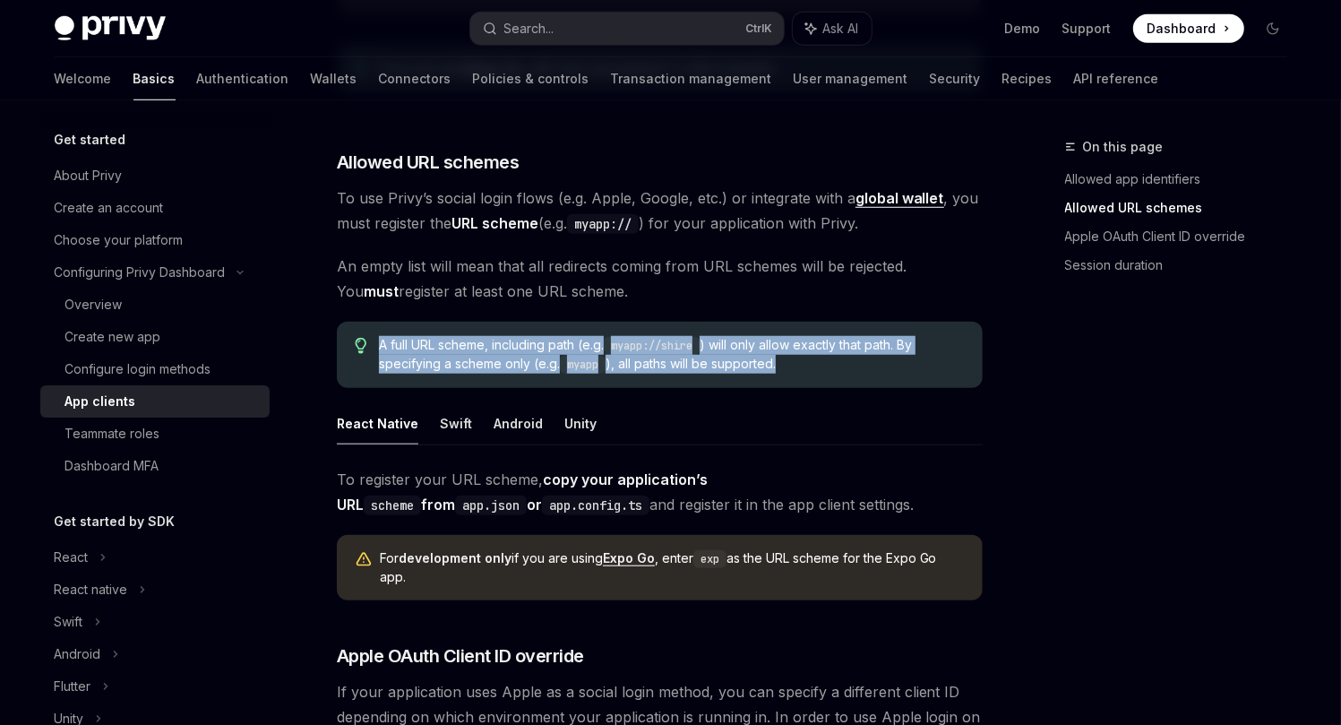
click at [680, 337] on code "myapp://shire" at bounding box center [652, 346] width 96 height 18
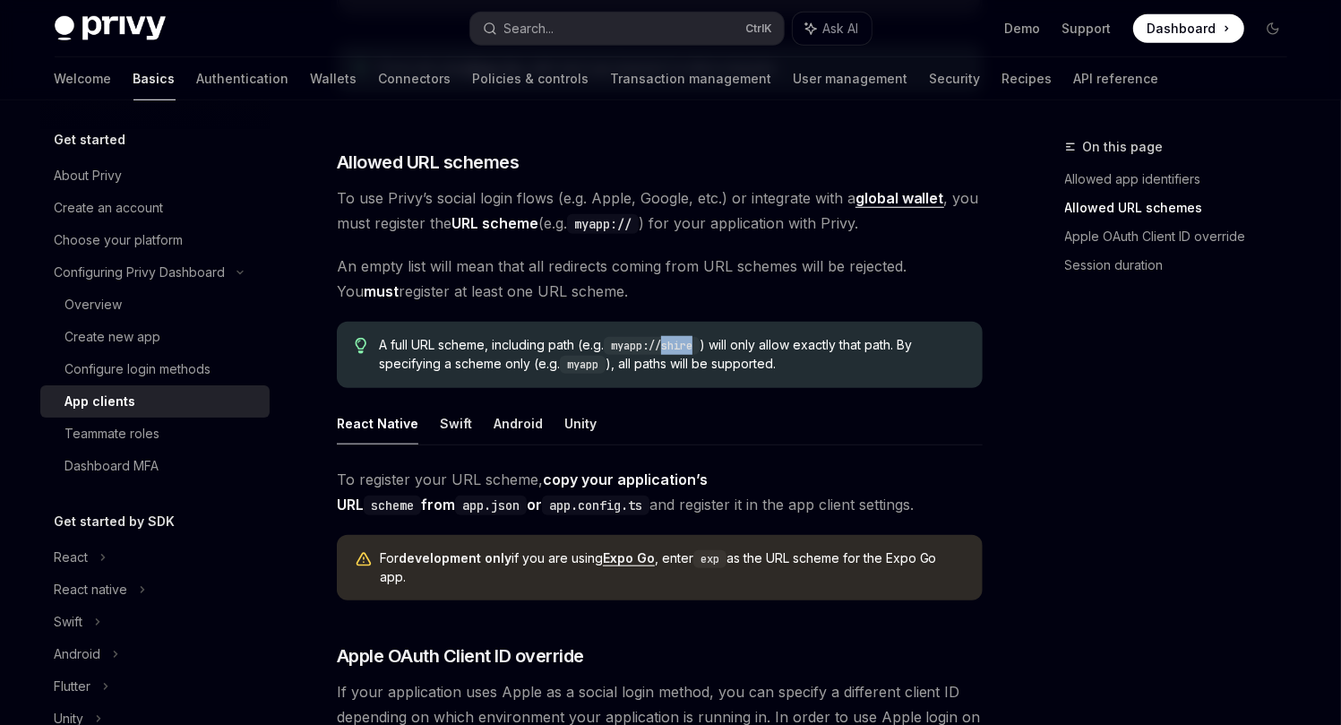
click at [680, 337] on code "myapp://shire" at bounding box center [652, 346] width 96 height 18
click at [850, 336] on span "A full URL scheme, including path (e.g. myapp://shire ) will only allow exactly…" at bounding box center [671, 355] width 585 height 38
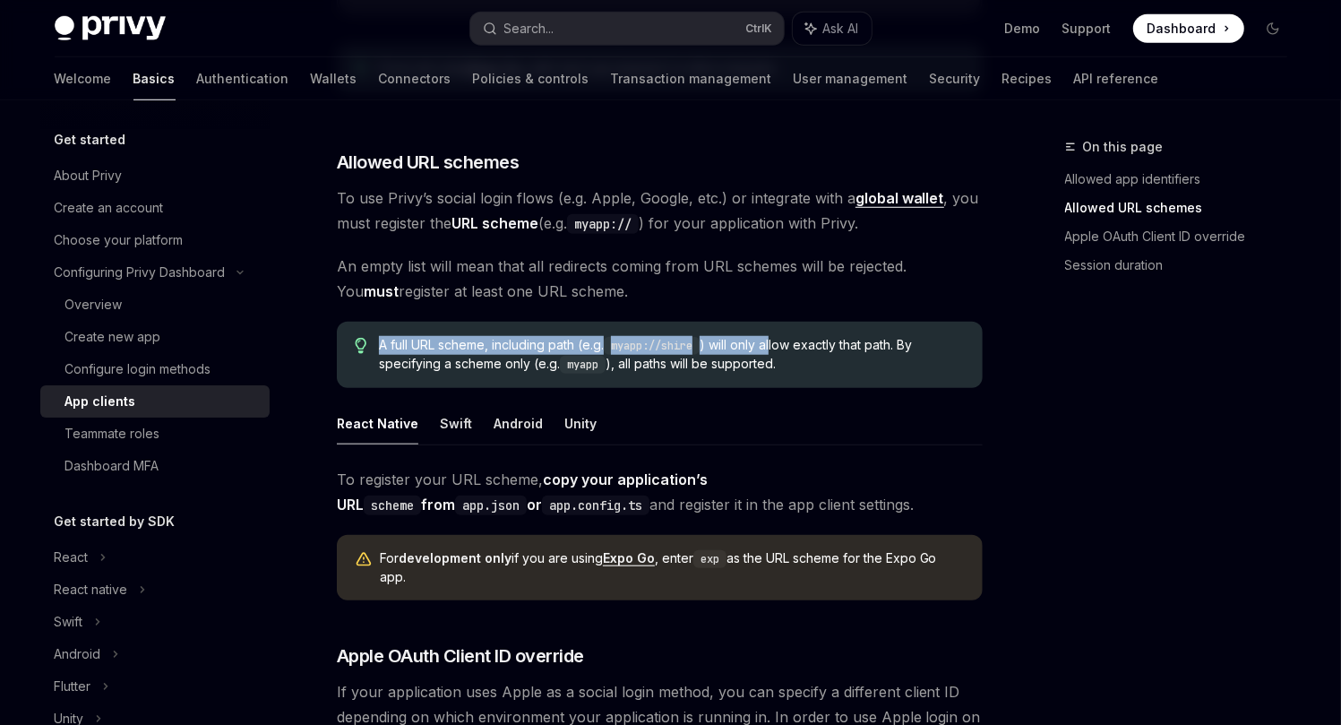
drag, startPoint x: 375, startPoint y: 316, endPoint x: 780, endPoint y: 317, distance: 405.9
click at [780, 322] on div "A full URL scheme, including path (e.g. myapp://shire ) will only allow exactly…" at bounding box center [660, 355] width 646 height 66
click at [780, 336] on span "A full URL scheme, including path (e.g. myapp://shire ) will only allow exactly…" at bounding box center [671, 355] width 585 height 38
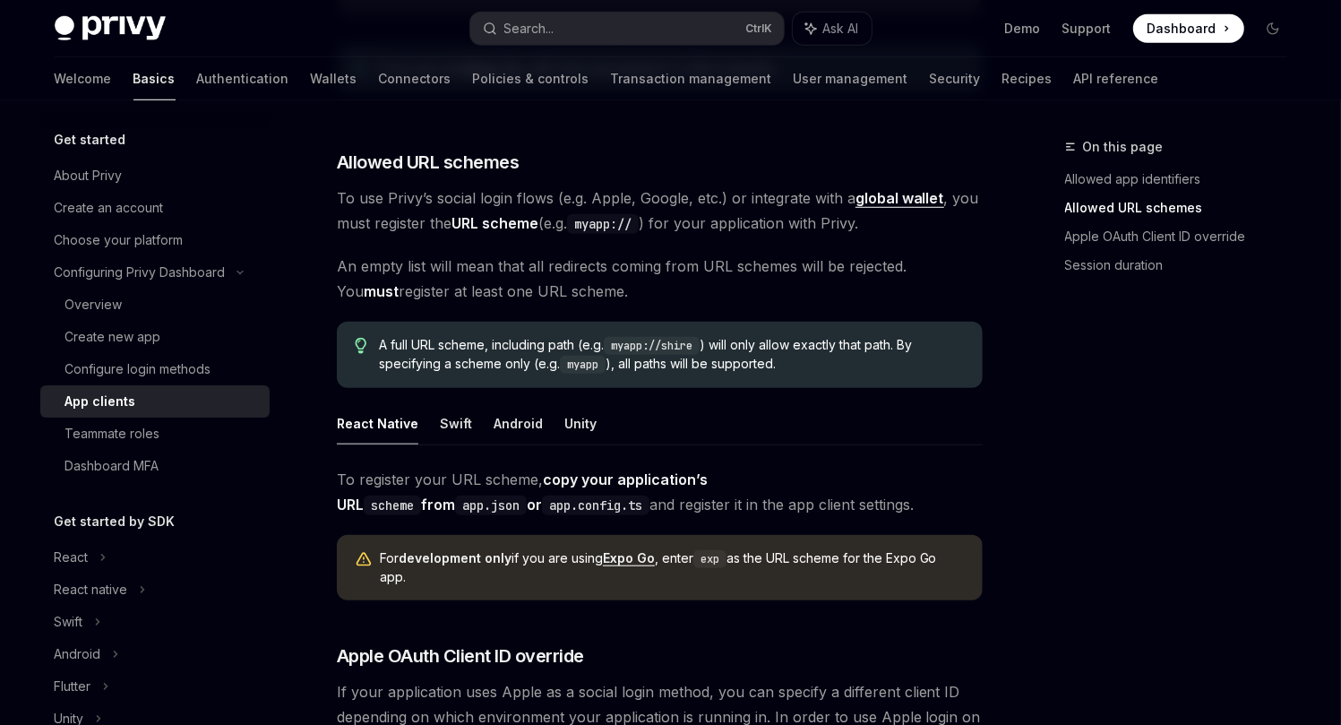
click at [760, 336] on span "A full URL scheme, including path (e.g. myapp://shire ) will only allow exactly…" at bounding box center [671, 355] width 585 height 38
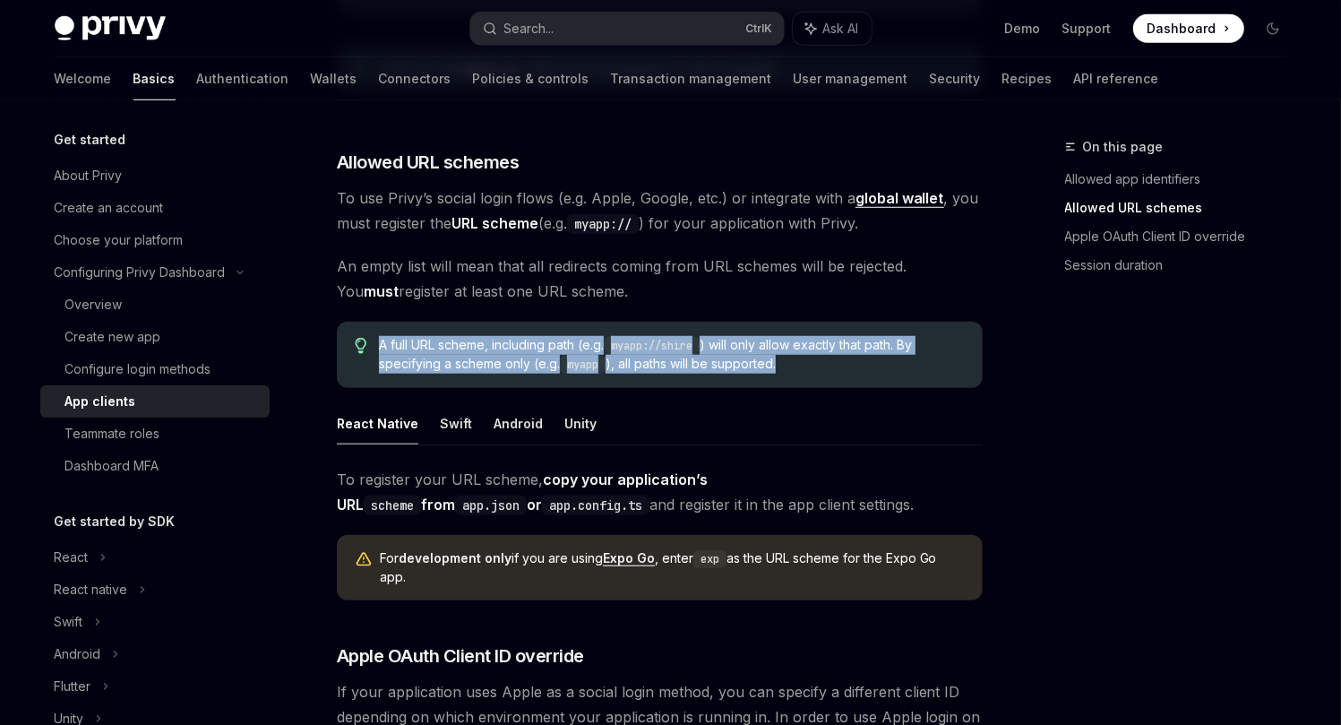
click at [760, 336] on span "A full URL scheme, including path (e.g. myapp://shire ) will only allow exactly…" at bounding box center [671, 355] width 585 height 38
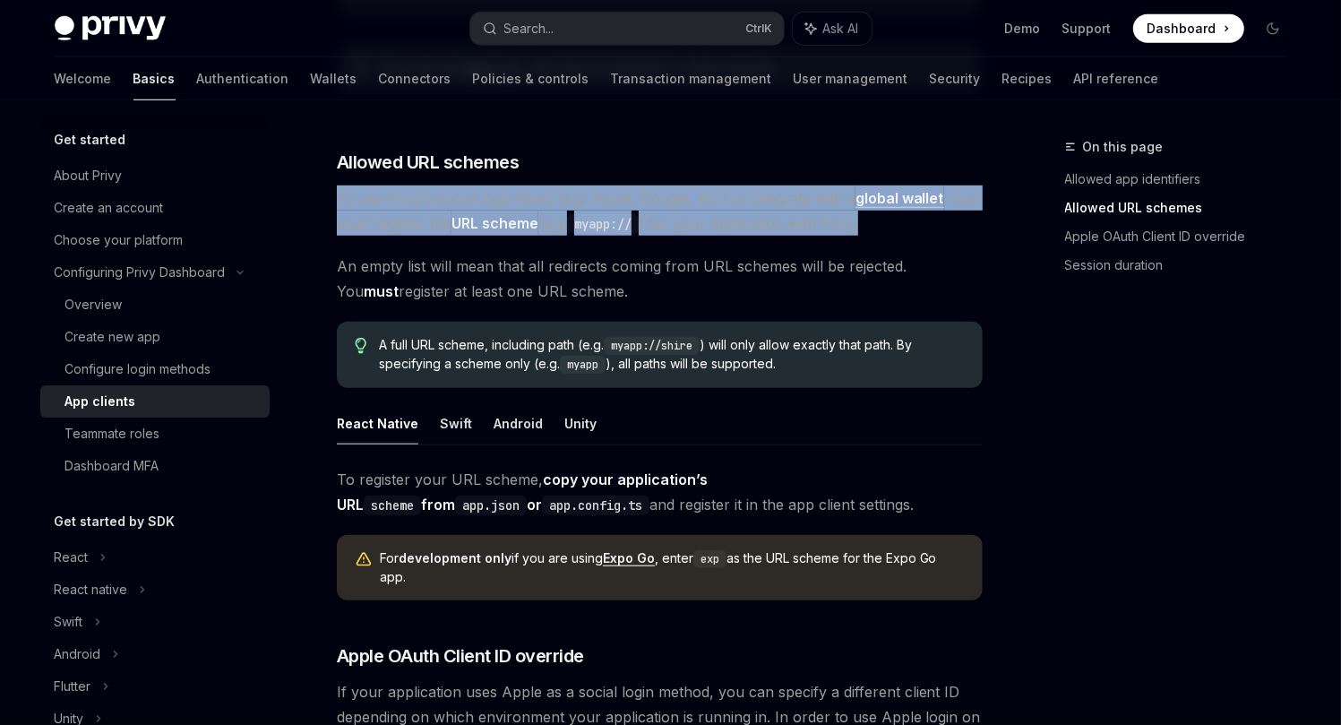
drag, startPoint x: 340, startPoint y: 174, endPoint x: 911, endPoint y: 204, distance: 572.5
click at [911, 204] on span "To use Privy’s social login flows (e.g. Apple, Google, etc.) or integrate with …" at bounding box center [660, 210] width 646 height 50
click at [910, 204] on span "To use Privy’s social login flows (e.g. Apple, Google, etc.) or integrate with …" at bounding box center [660, 210] width 646 height 50
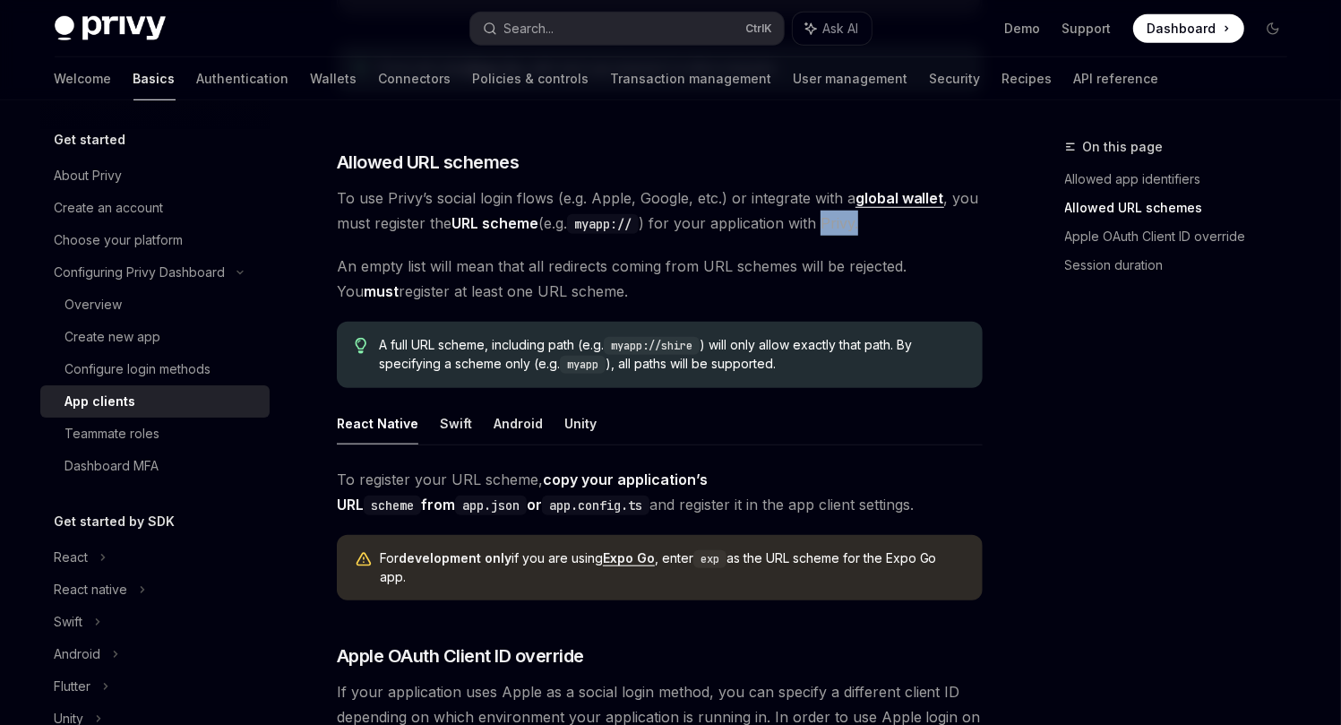
drag, startPoint x: 910, startPoint y: 203, endPoint x: 832, endPoint y: 202, distance: 78.0
click at [832, 202] on span "To use Privy’s social login flows (e.g. Apple, Google, etc.) or integrate with …" at bounding box center [660, 210] width 646 height 50
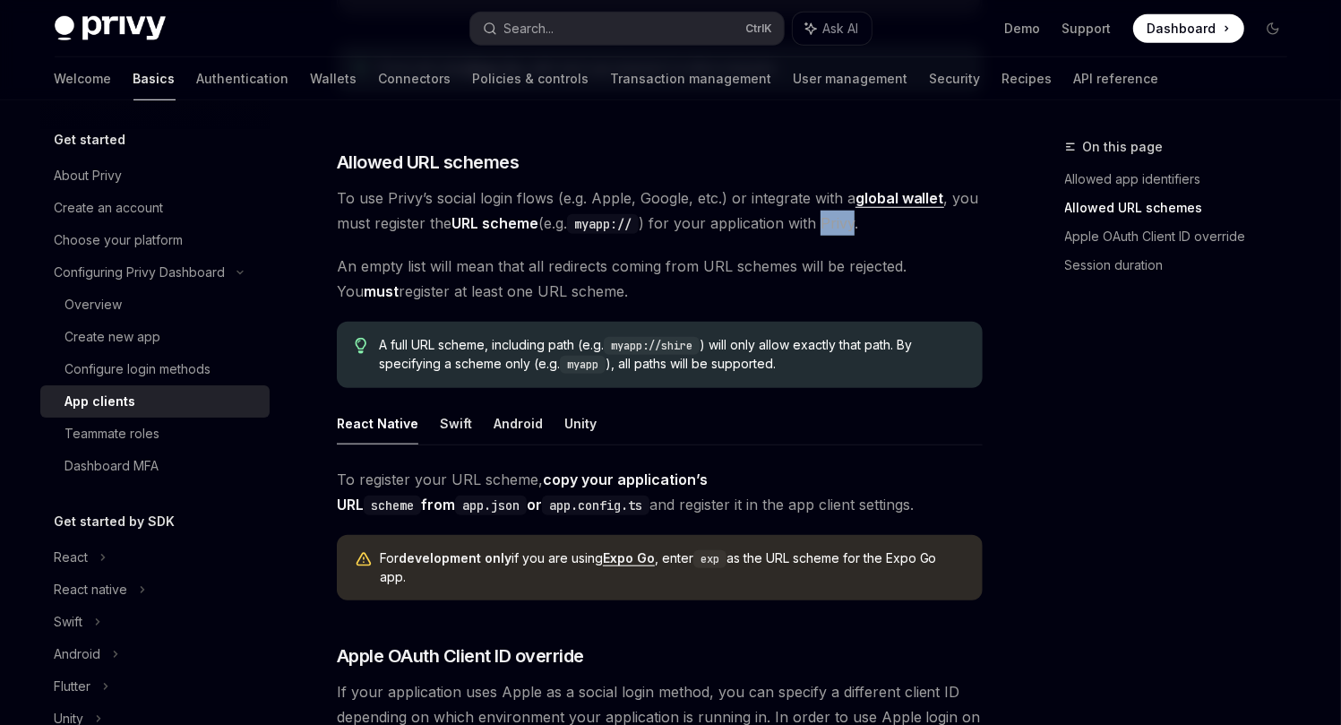
click at [832, 202] on span "To use Privy’s social login flows (e.g. Apple, Google, etc.) or integrate with …" at bounding box center [660, 210] width 646 height 50
click at [736, 254] on span "An empty list will mean that all redirects coming from URL schemes will be reje…" at bounding box center [660, 279] width 646 height 50
click at [587, 254] on span "An empty list will mean that all redirects coming from URL schemes will be reje…" at bounding box center [660, 279] width 646 height 50
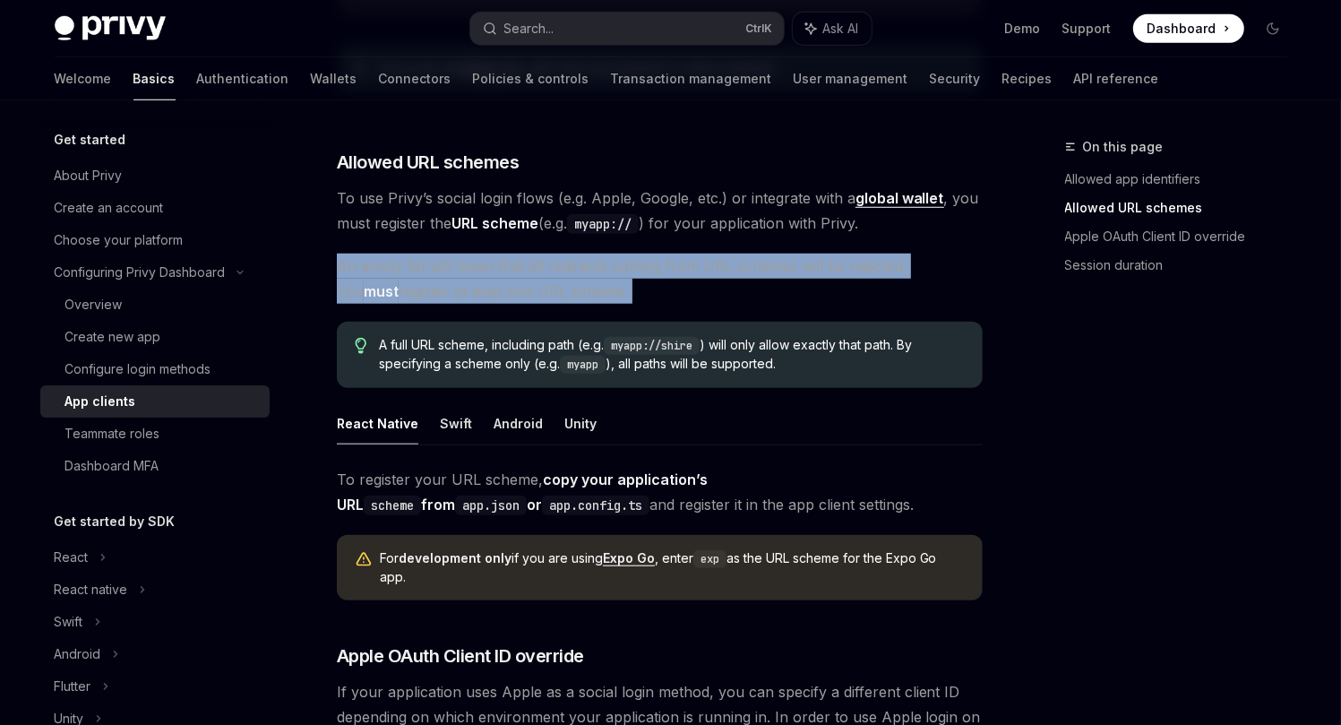
click at [587, 254] on span "An empty list will mean that all redirects coming from URL schemes will be reje…" at bounding box center [660, 279] width 646 height 50
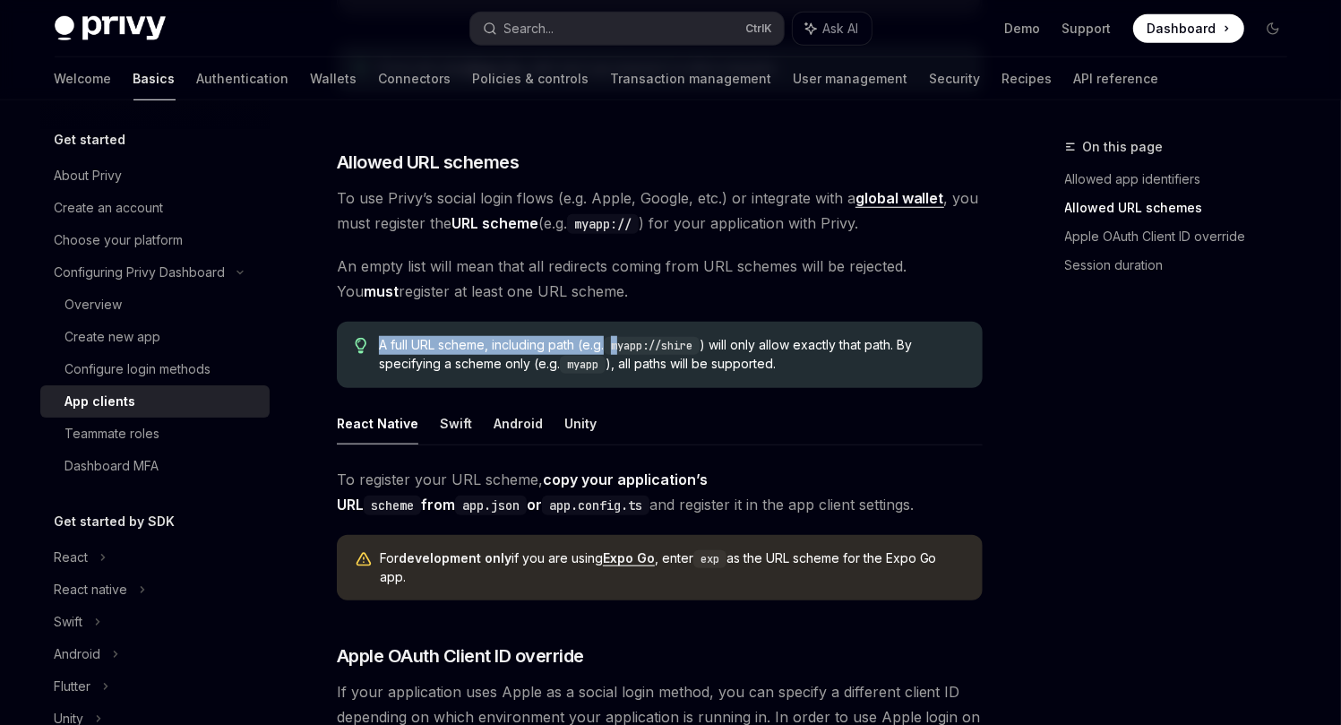
drag, startPoint x: 373, startPoint y: 322, endPoint x: 626, endPoint y: 319, distance: 253.6
click at [626, 322] on div "A full URL scheme, including path (e.g. myapp://shire ) will only allow exactly…" at bounding box center [660, 355] width 646 height 66
click at [626, 337] on code "myapp://shire" at bounding box center [652, 346] width 96 height 18
click at [731, 336] on span "A full URL scheme, including path (e.g. myapp://shire ) will only allow exactly…" at bounding box center [671, 355] width 585 height 38
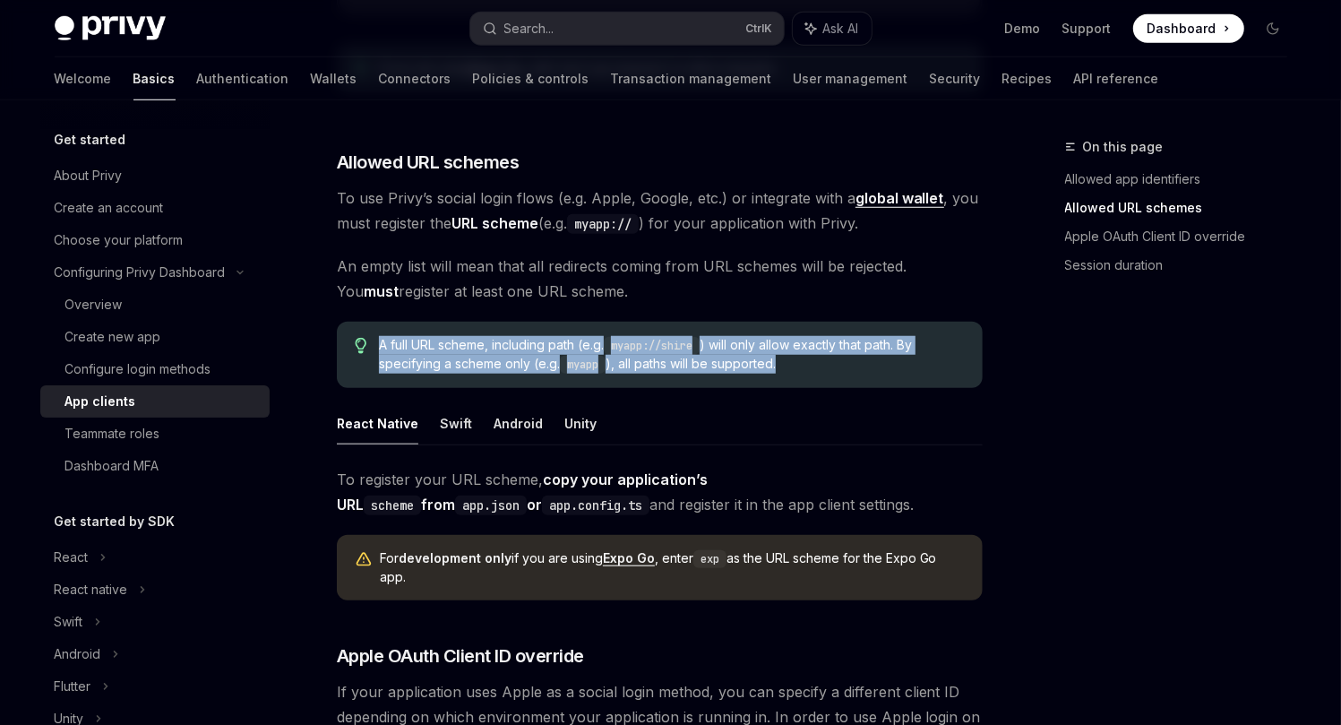
click at [731, 336] on span "A full URL scheme, including path (e.g. myapp://shire ) will only allow exactly…" at bounding box center [671, 355] width 585 height 38
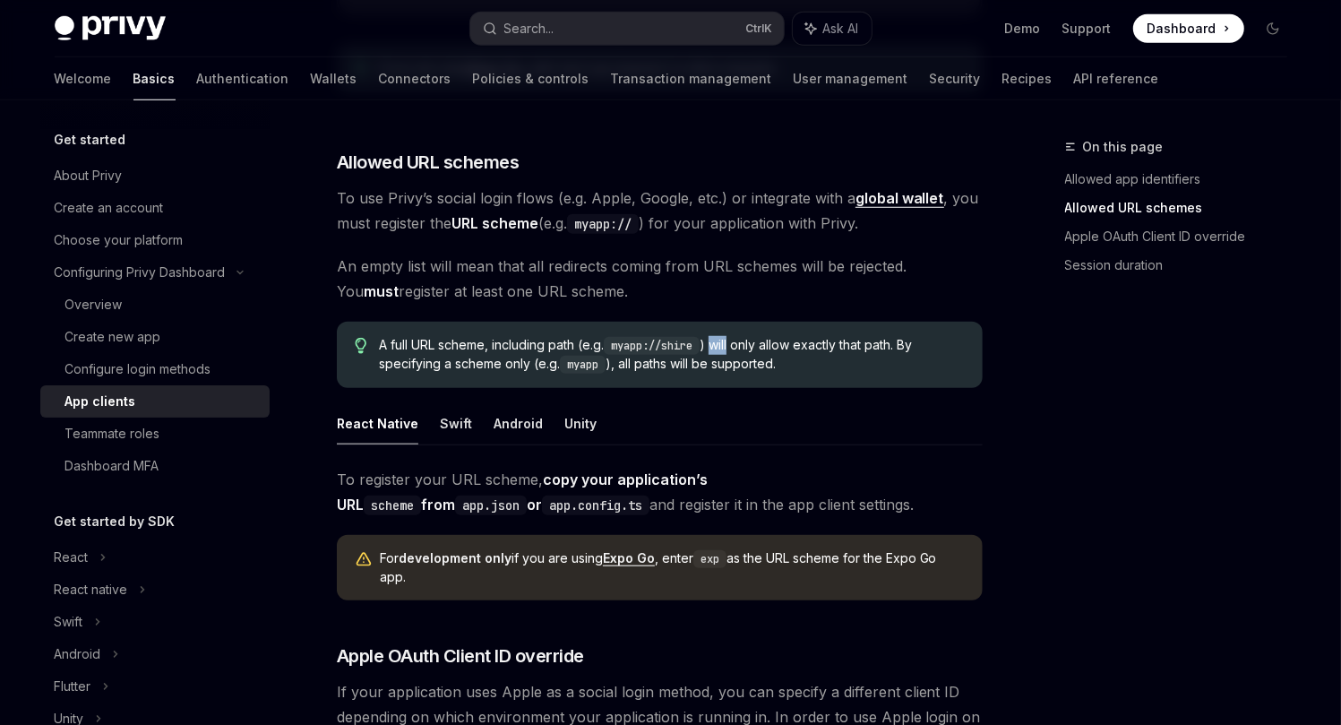
click at [731, 336] on span "A full URL scheme, including path (e.g. myapp://shire ) will only allow exactly…" at bounding box center [671, 355] width 585 height 38
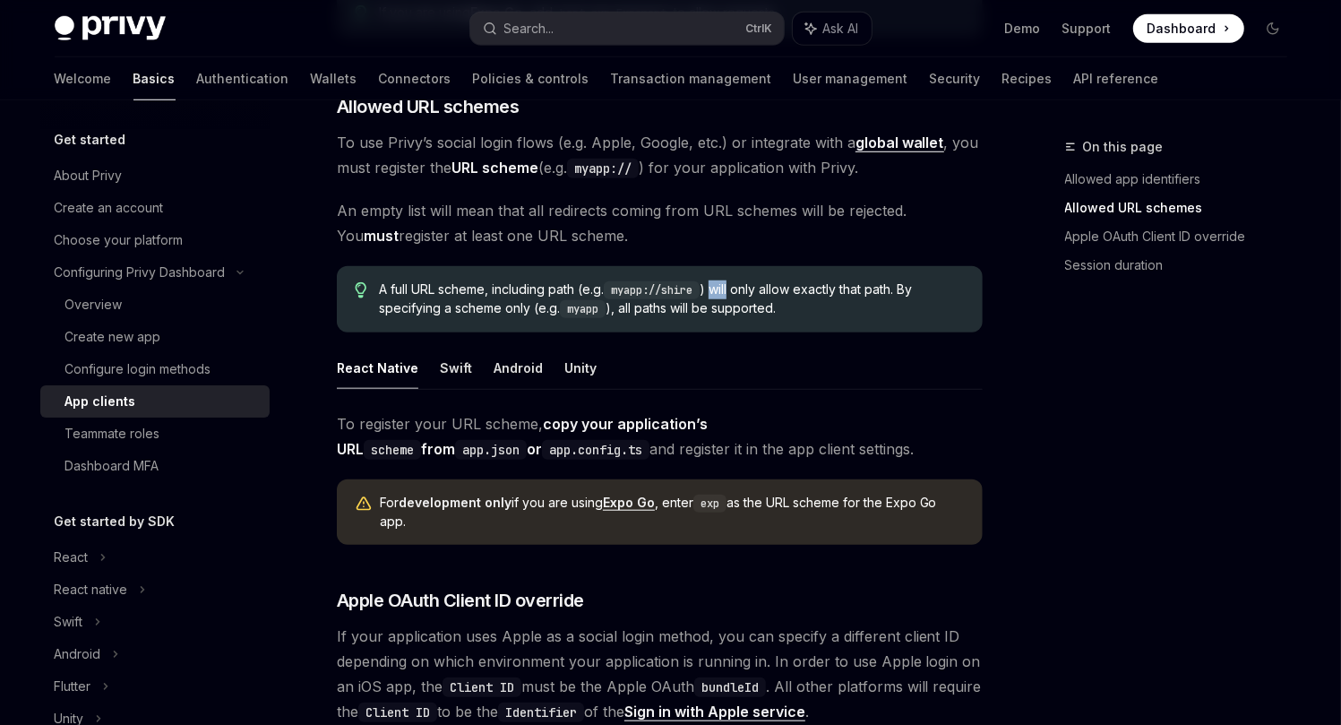
scroll to position [1075, 0]
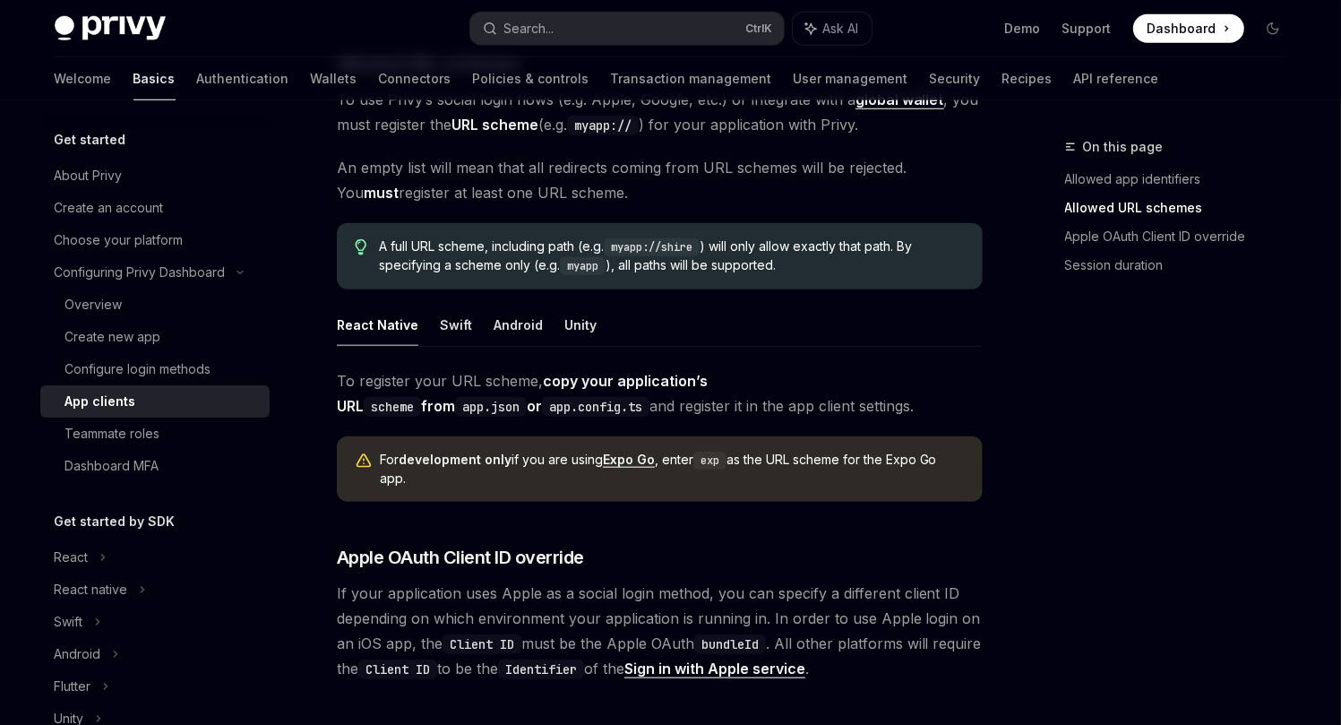
click at [708, 372] on strong "copy your application’s URL scheme from app.json or app.config.ts" at bounding box center [522, 393] width 371 height 43
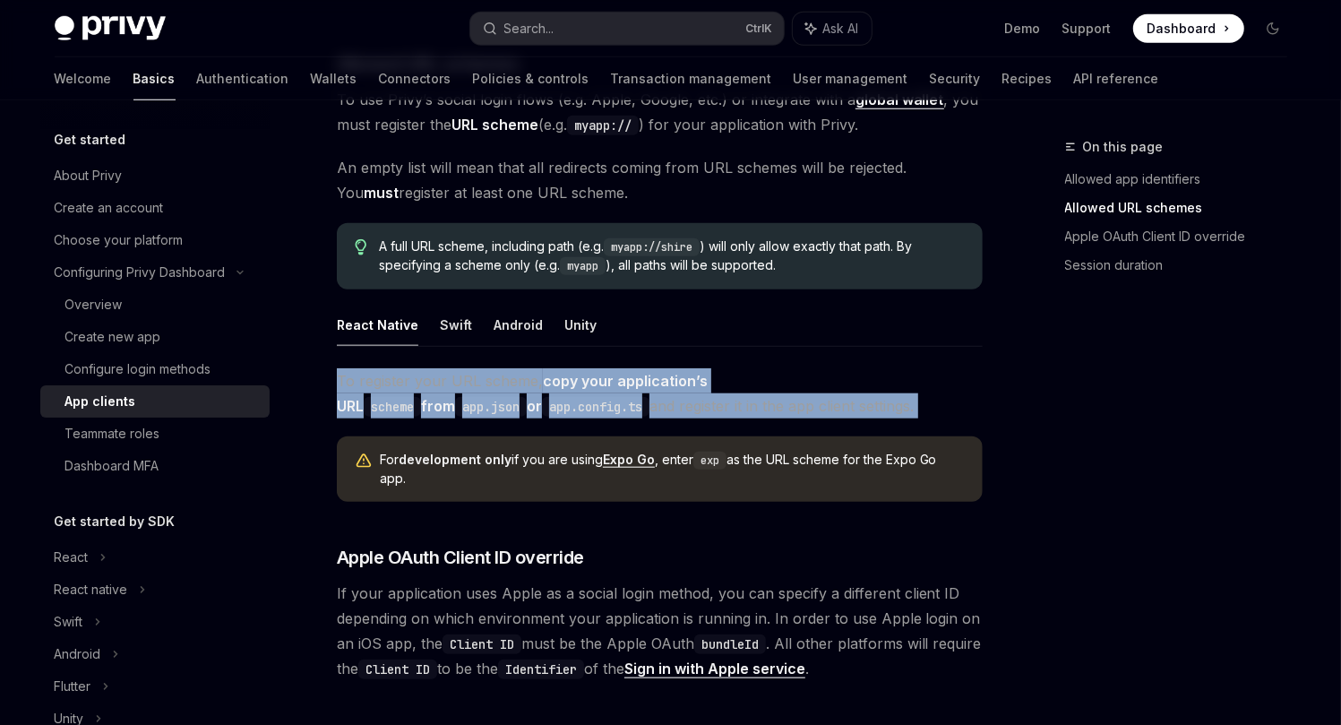
click at [708, 372] on strong "copy your application’s URL scheme from app.json or app.config.ts" at bounding box center [522, 393] width 371 height 43
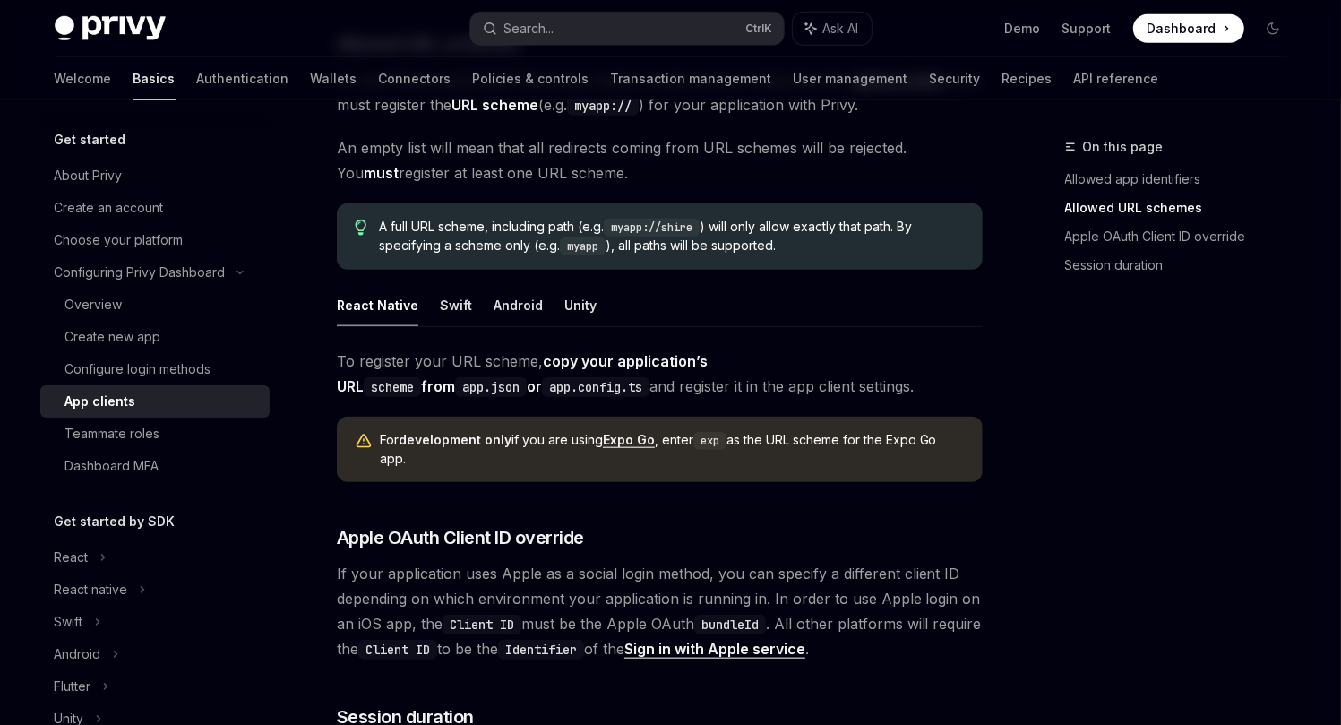
scroll to position [1173, 0]
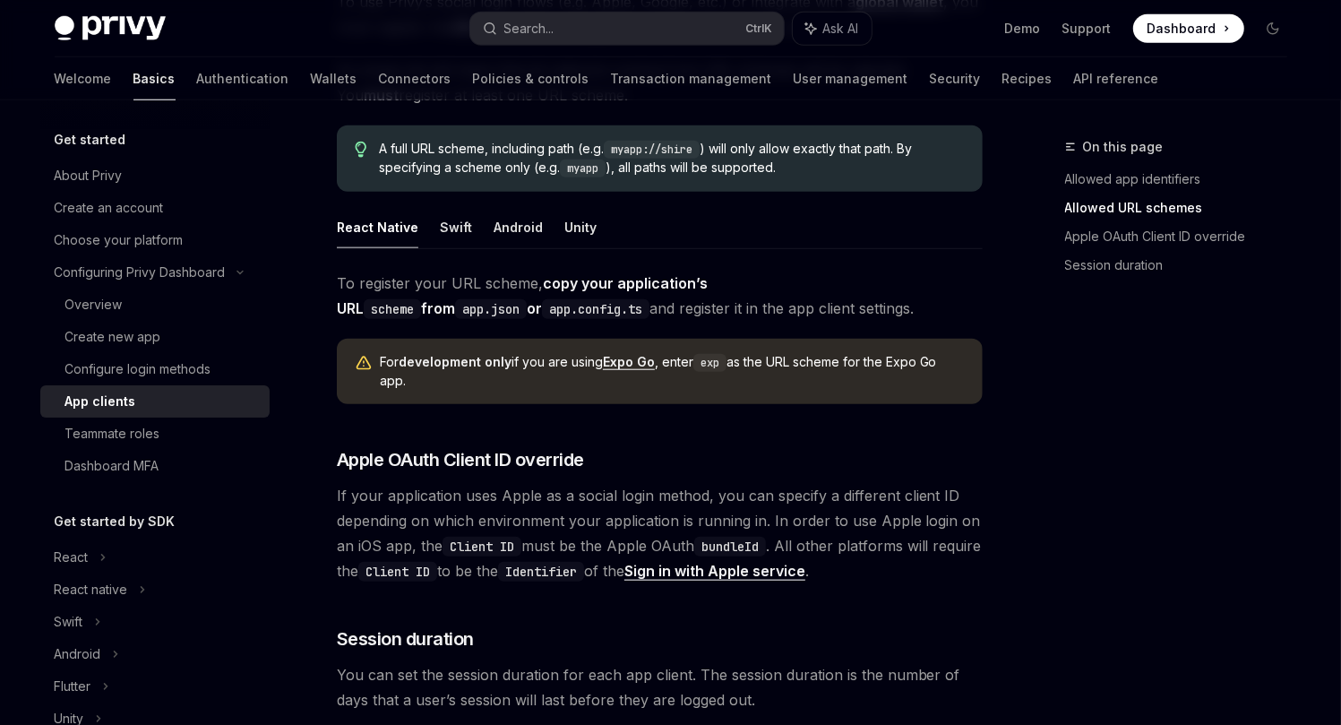
click at [708, 274] on strong "copy your application’s URL scheme from app.json or app.config.ts" at bounding box center [522, 295] width 371 height 43
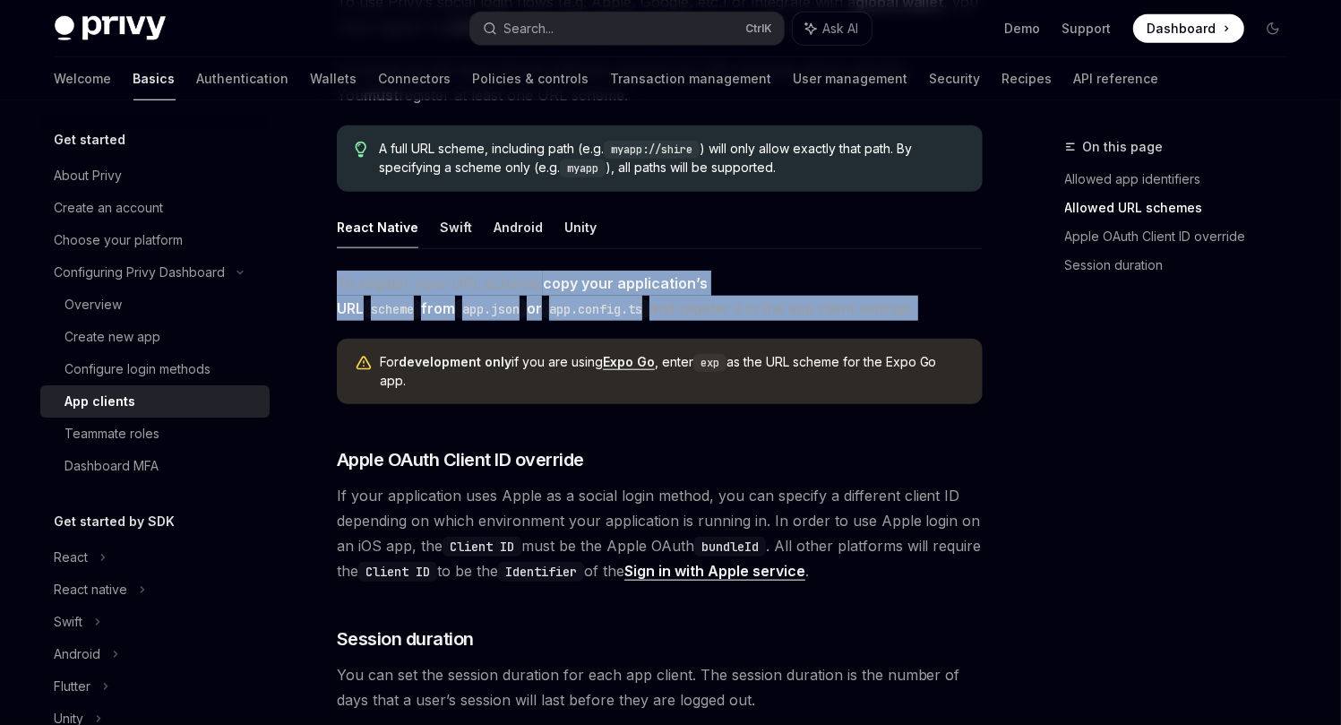
click at [708, 274] on strong "copy your application’s URL scheme from app.json or app.config.ts" at bounding box center [522, 295] width 371 height 43
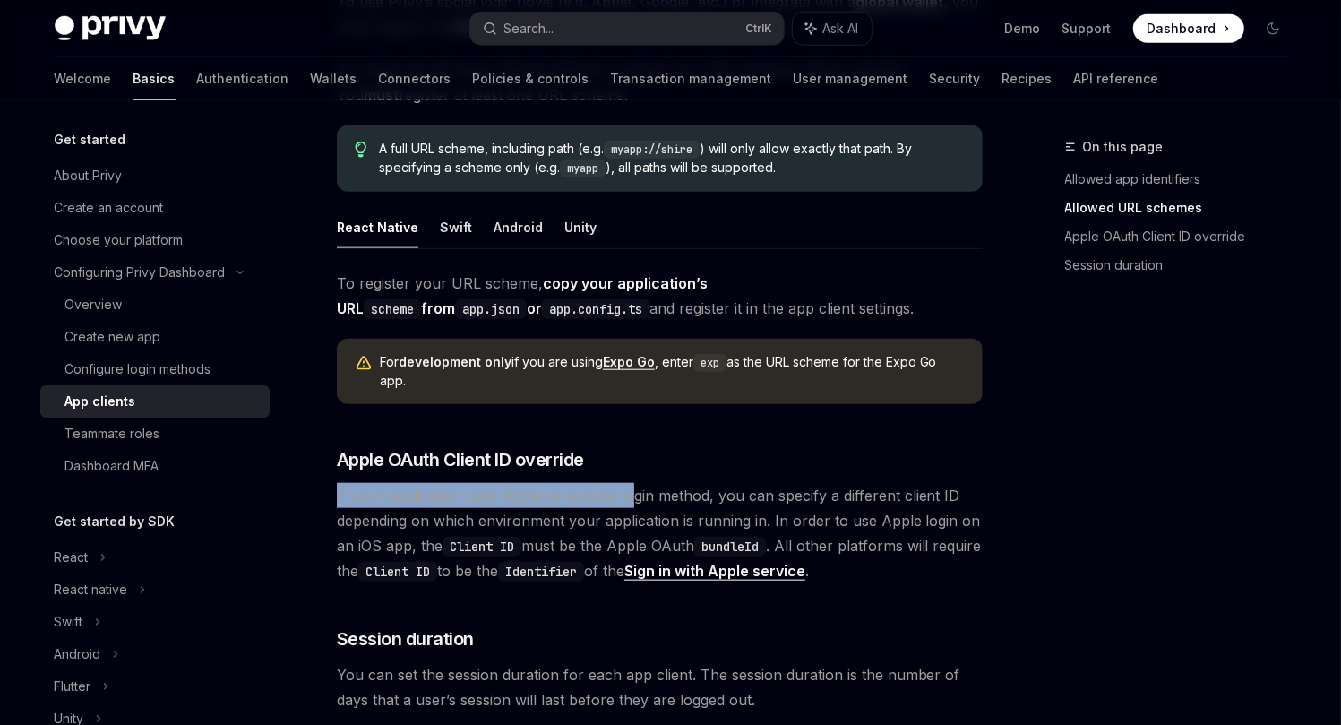
drag, startPoint x: 326, startPoint y: 469, endPoint x: 628, endPoint y: 469, distance: 302.0
click at [628, 483] on span "If your application uses Apple as a social login method, you can specify a diff…" at bounding box center [660, 533] width 646 height 100
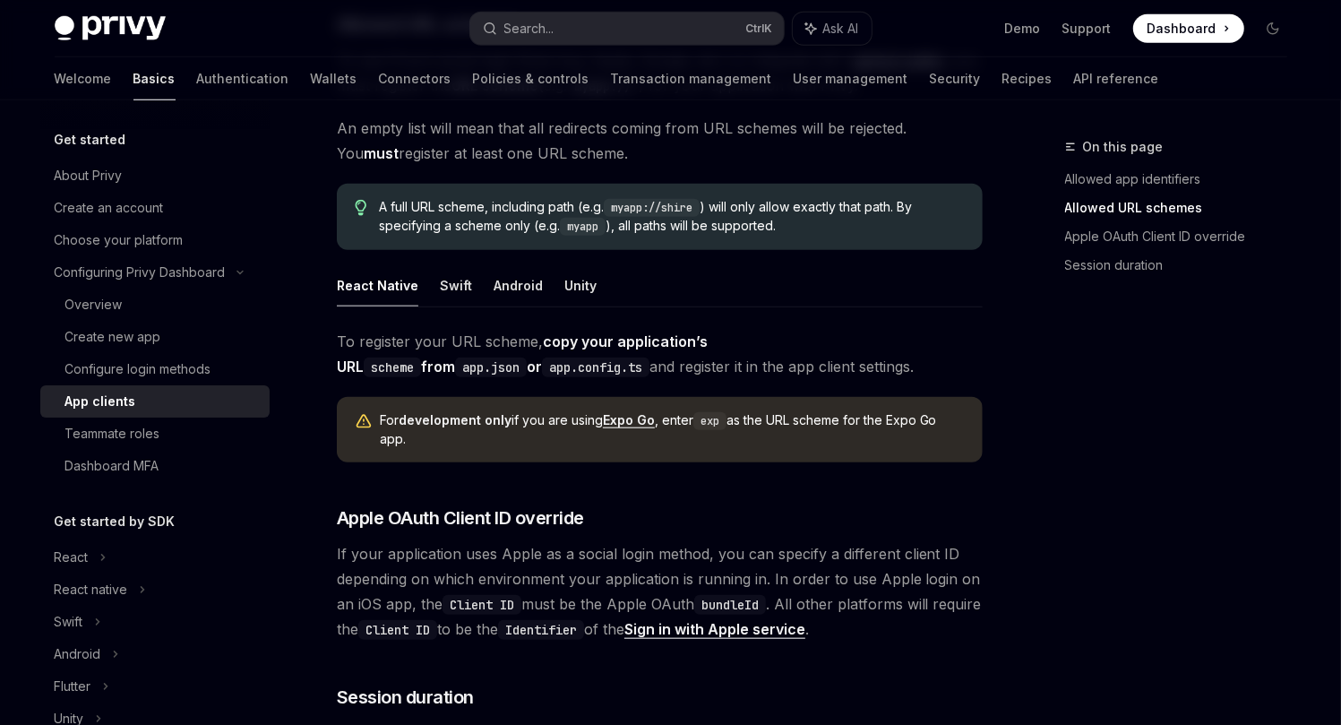
scroll to position [977, 0]
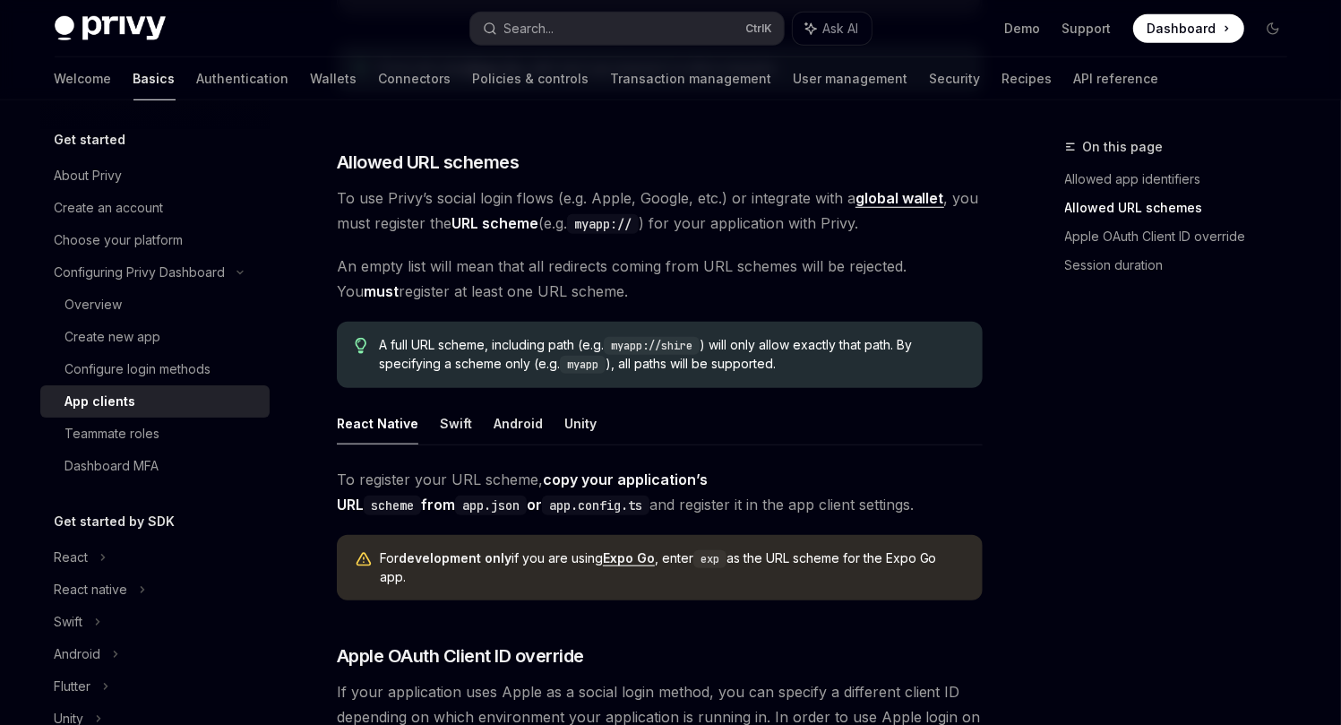
click at [429, 336] on span "A full URL scheme, including path (e.g. myapp://shire ) will only allow exactly…" at bounding box center [671, 355] width 585 height 38
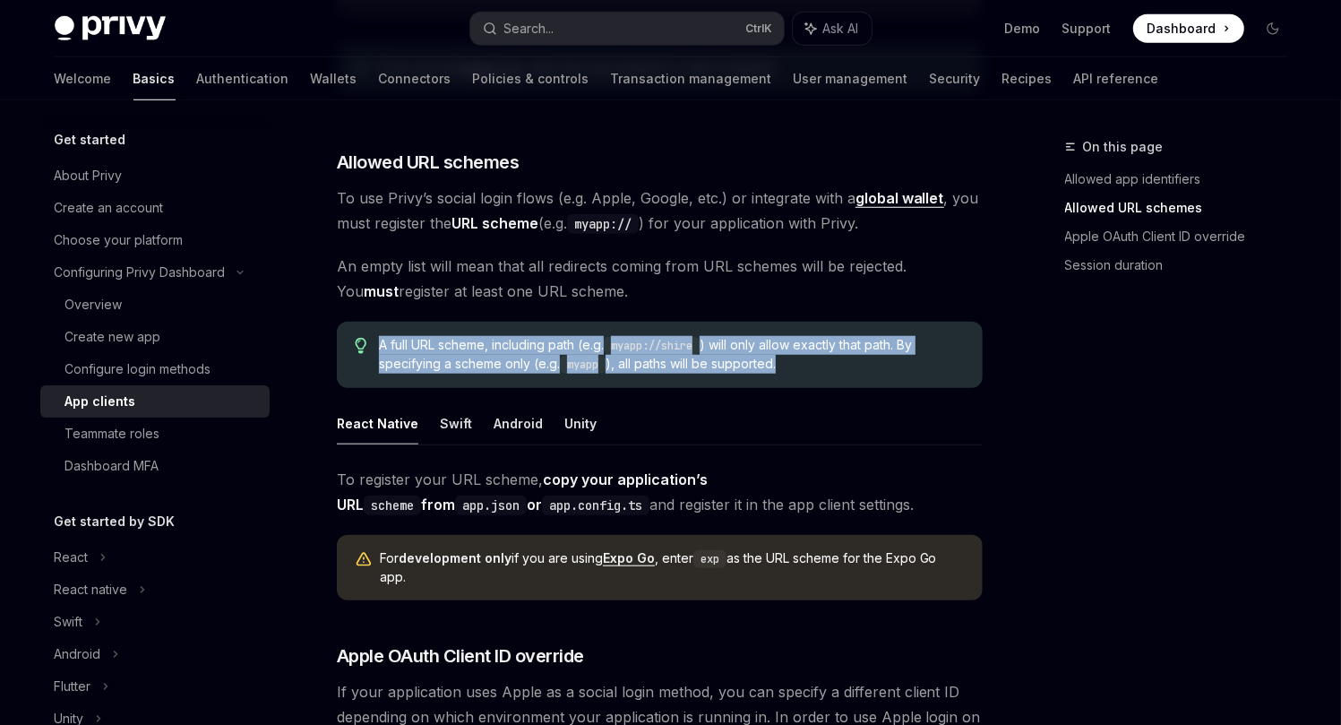
click at [429, 336] on span "A full URL scheme, including path (e.g. myapp://shire ) will only allow exactly…" at bounding box center [671, 355] width 585 height 38
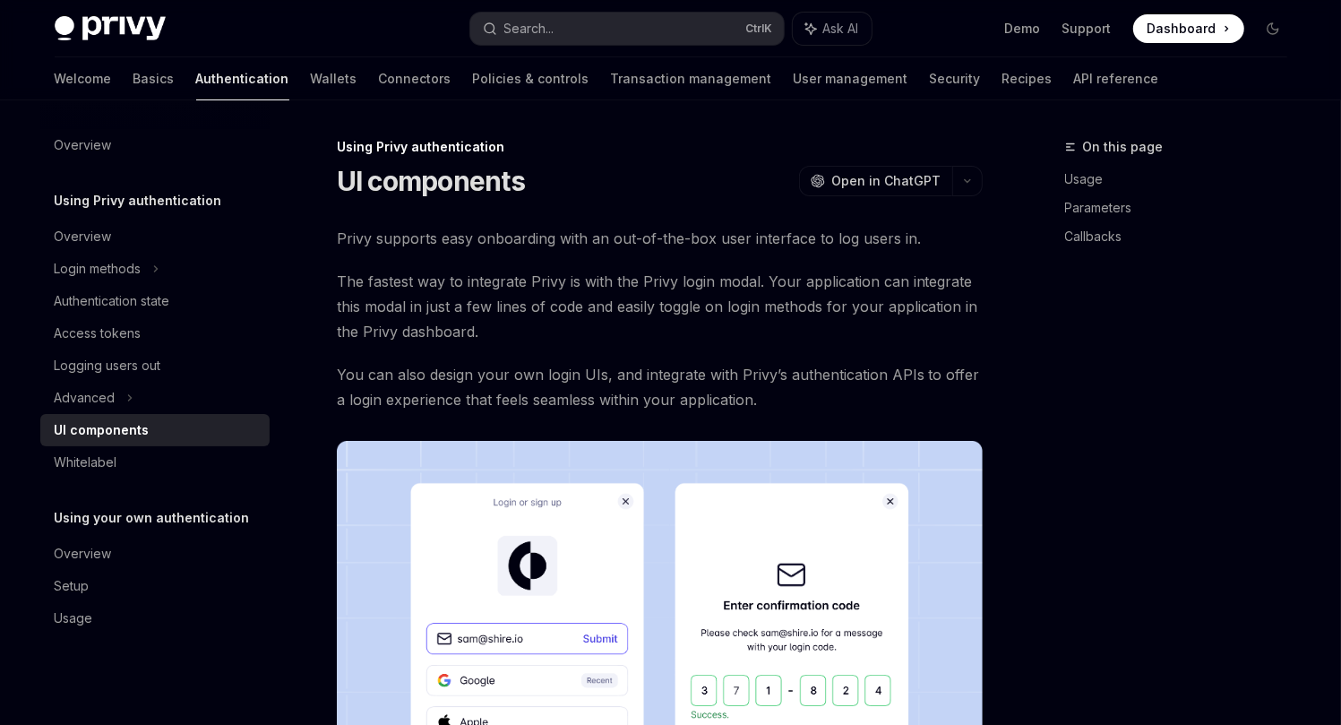
scroll to position [875, 0]
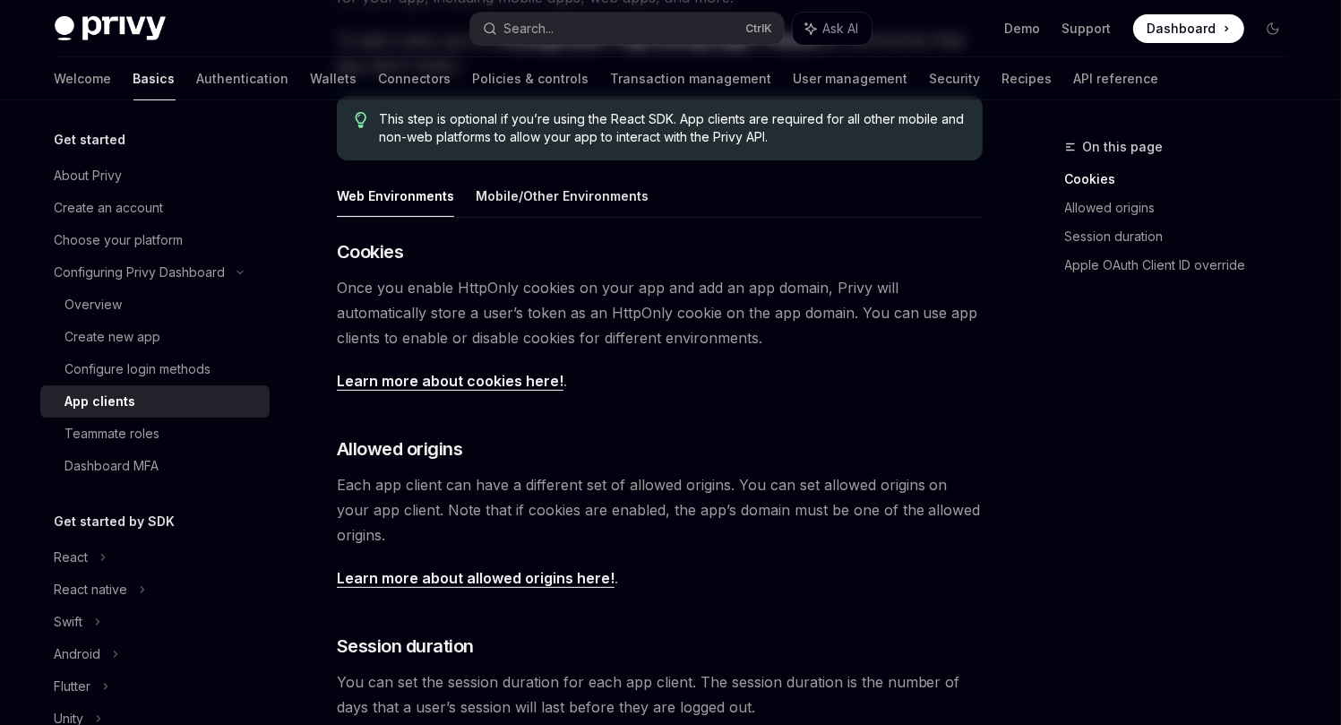
scroll to position [293, 0]
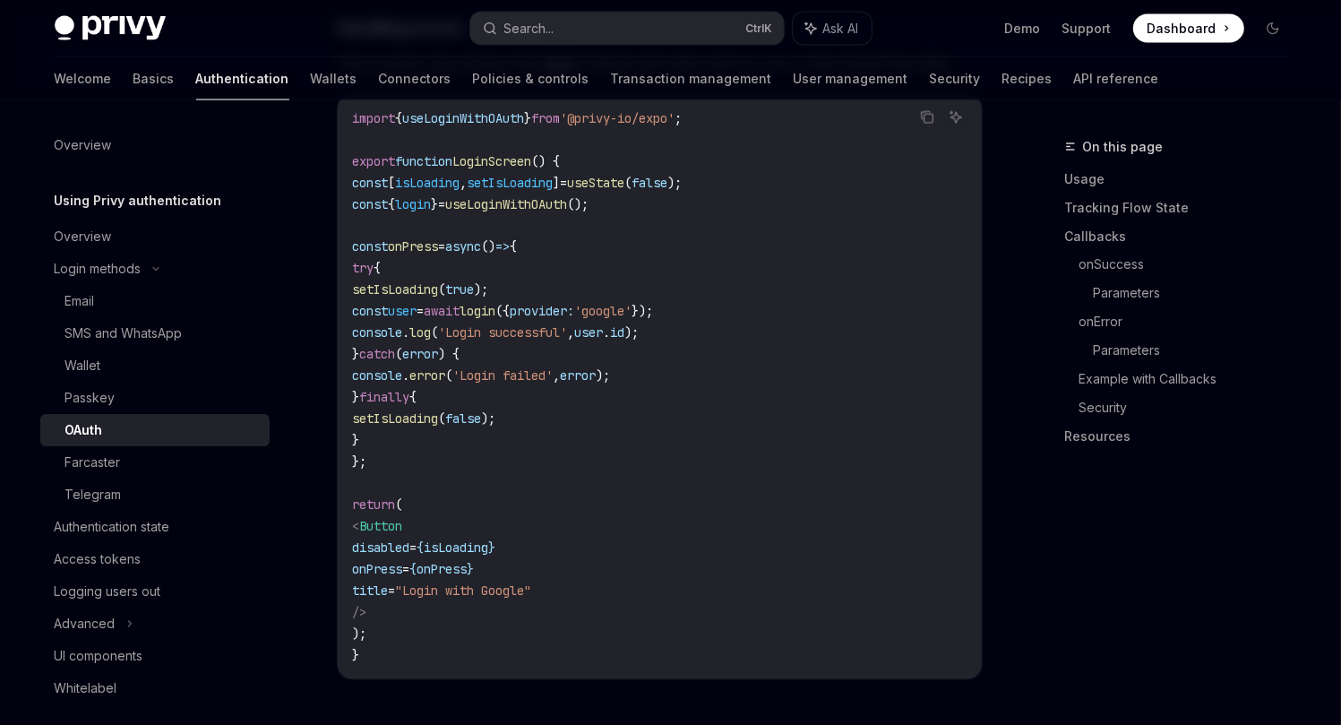
scroll to position [1994, 0]
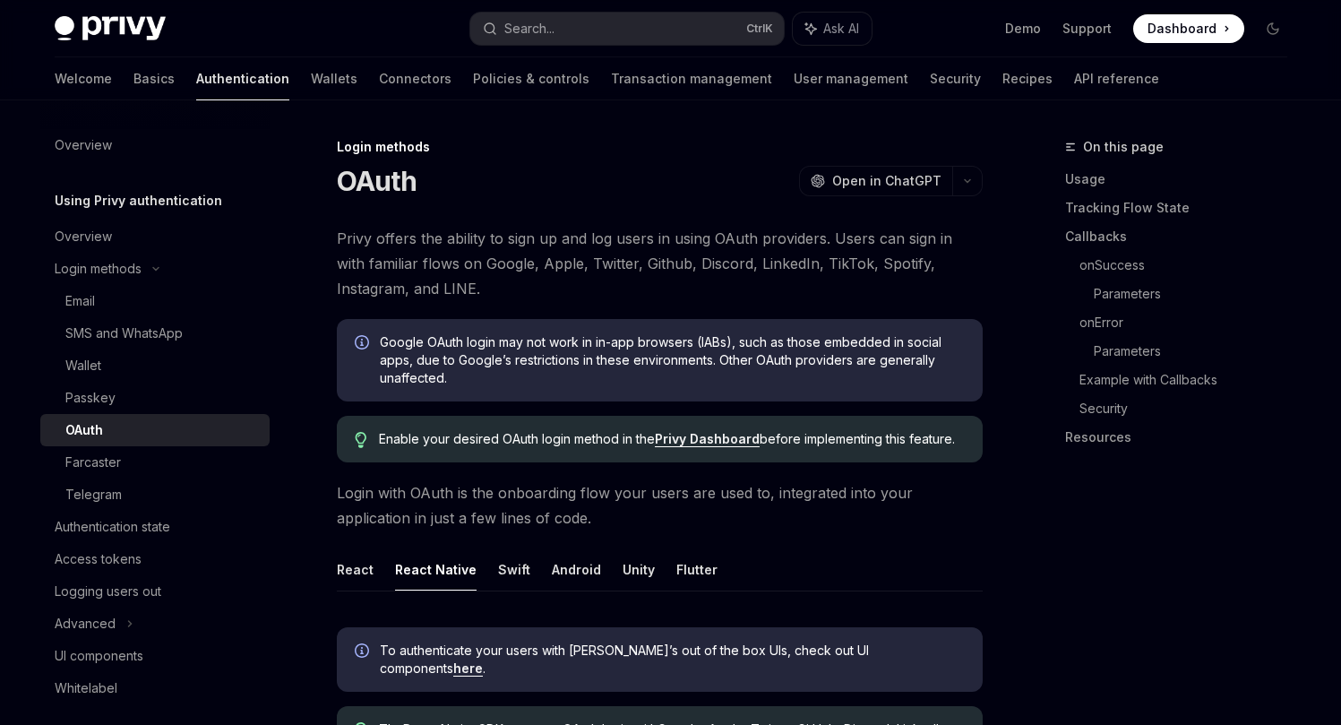
scroll to position [1994, 0]
